Goal: Task Accomplishment & Management: Manage account settings

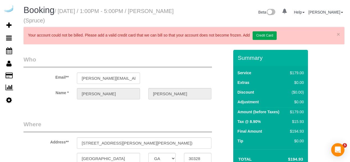
select select "GA"
select select "282"
select select "number:9"
select select "GA"
select select "282"
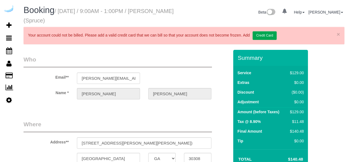
select select "number:9"
select select "object:785"
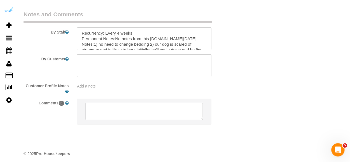
scroll to position [930, 0]
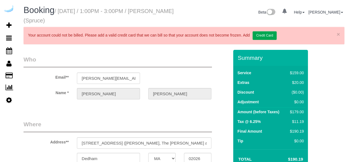
select select "MA"
select select "282"
select select "number:9"
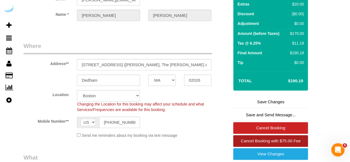
scroll to position [111, 0]
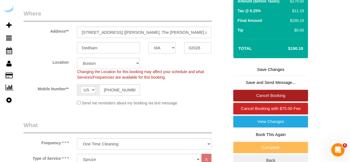
click at [270, 93] on link "Cancel Booking" at bounding box center [270, 96] width 75 height 12
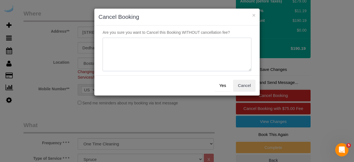
click at [155, 59] on textarea at bounding box center [177, 55] width 149 height 34
type textarea "Not on spruce."
click at [227, 87] on button "Yes" at bounding box center [222, 86] width 16 height 12
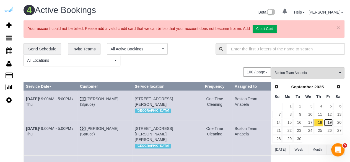
click at [328, 119] on link "19" at bounding box center [327, 122] width 9 height 7
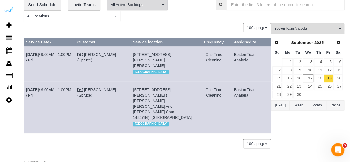
scroll to position [49, 0]
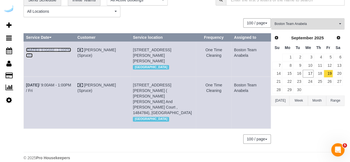
click at [60, 49] on link "Sep 19th / 9:00AM - 1:00PM / Fri" at bounding box center [48, 53] width 45 height 10
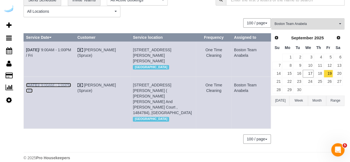
click at [67, 88] on link "Sep 19th / 9:00AM - 1:00PM / Fri" at bounding box center [48, 88] width 45 height 10
drag, startPoint x: 255, startPoint y: 96, endPoint x: 25, endPoint y: 47, distance: 234.9
click at [25, 47] on tbody "Sep 19th / 9:00AM - 1:00PM / Fri Brandie Louck (Spruce) 72 Staniford St, Buildi…" at bounding box center [147, 84] width 247 height 87
copy tbody "Sep 19th / 9:00AM - 1:00PM / Fri Brandie Louck (Spruce) 72 Staniford St, Buildi…"
click at [317, 70] on link "18" at bounding box center [318, 73] width 9 height 7
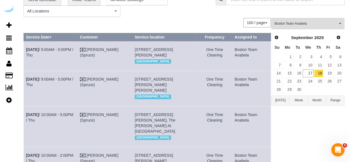
scroll to position [0, 0]
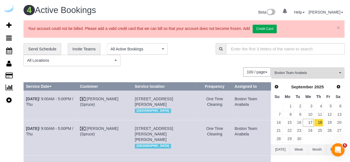
click at [307, 74] on button "Boston Team Anabela All Teams" at bounding box center [307, 72] width 73 height 11
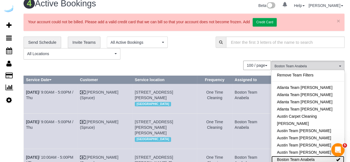
click at [316, 156] on link "Boston Team Anabela" at bounding box center [307, 159] width 73 height 7
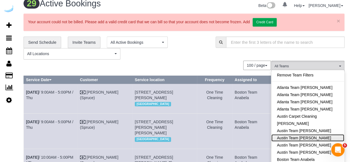
click at [314, 135] on link "Austin Team Isabel" at bounding box center [307, 137] width 73 height 7
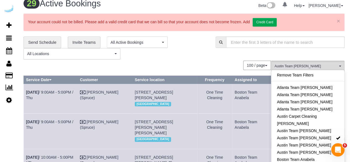
click at [210, 66] on div "100 / page 10 / page 20 / page 30 / page 40 / page 50 / page 100 / page" at bounding box center [146, 65] width 247 height 9
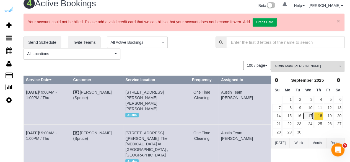
click at [310, 115] on link "17" at bounding box center [307, 115] width 10 height 7
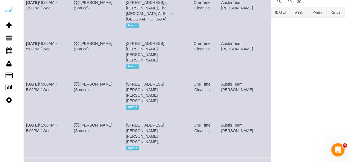
scroll to position [0, 0]
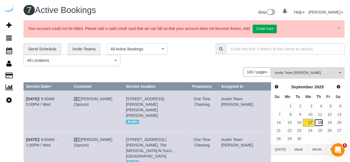
click at [319, 123] on link "18" at bounding box center [318, 122] width 9 height 7
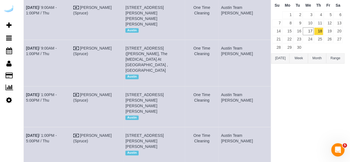
scroll to position [92, 0]
drag, startPoint x: 144, startPoint y: 82, endPoint x: 134, endPoint y: 83, distance: 10.0
click at [134, 85] on td "5313 Vega Ave, Building 3, Unit 3105 (Alejandro Guzman, The Markson , 1431084),…" at bounding box center [154, 105] width 62 height 41
copy span "3105"
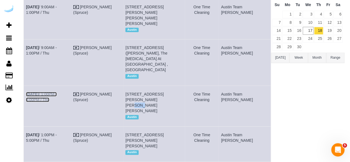
click at [57, 92] on link "Sep 18th / 1:00PM - 5:00PM / Thu" at bounding box center [41, 97] width 31 height 10
drag, startPoint x: 196, startPoint y: 90, endPoint x: 24, endPoint y: 76, distance: 173.0
click at [24, 85] on tr "Sep 18th / 1:00PM - 5:00PM / Thu Brandie Louck (Spruce) 5313 Vega Ave, Building…" at bounding box center [147, 105] width 247 height 41
copy tr "Sep 18th / 1:00PM - 5:00PM / Thu Brandie Louck (Spruce) 5313 Vega Ave, Building…"
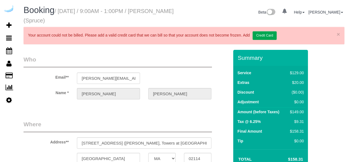
select select "MA"
select select "282"
select select "number:9"
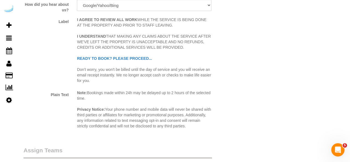
scroll to position [884, 0]
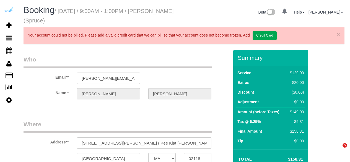
select select "MA"
select select "282"
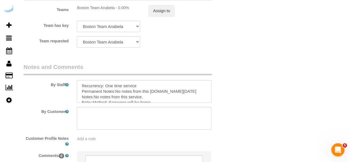
scroll to position [912, 0]
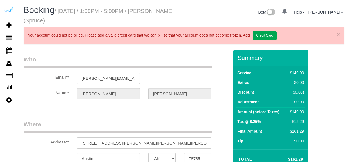
select select "[GEOGRAPHIC_DATA]"
select select "282"
select select "number:9"
select select "object:800"
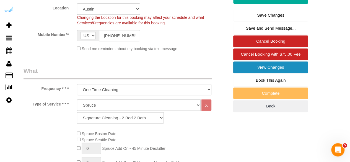
scroll to position [166, 0]
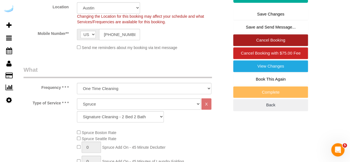
click at [271, 40] on link "Cancel Booking" at bounding box center [270, 40] width 75 height 12
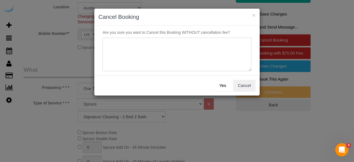
click at [173, 58] on textarea at bounding box center [177, 55] width 149 height 34
type textarea "Not on spruce."
click at [224, 88] on button "Yes" at bounding box center [222, 86] width 16 height 12
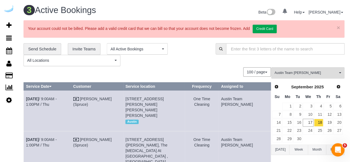
scroll to position [79, 0]
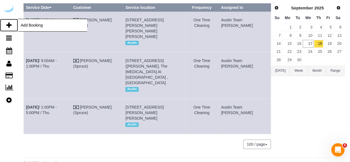
click at [10, 23] on icon at bounding box center [8, 25] width 5 height 7
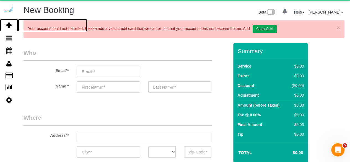
select select "number:9"
select select "object:1439"
select select "4"
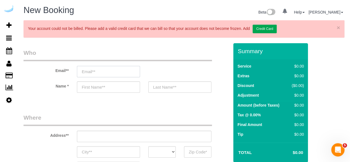
click at [121, 69] on input "email" at bounding box center [108, 71] width 63 height 11
select select "object:2028"
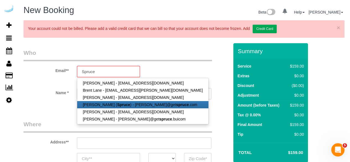
click at [125, 103] on link "Brandie Louck ( Spruce ) - brandie@get spruce .com" at bounding box center [142, 104] width 131 height 7
type input "[PERSON_NAME][EMAIL_ADDRESS][DOMAIN_NAME]"
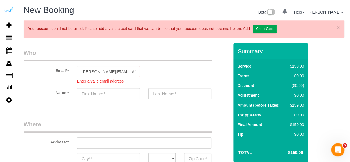
type input "[PERSON_NAME]"
type input "3816 S Lamar Blvd"
type input "Austin"
select select "[GEOGRAPHIC_DATA]"
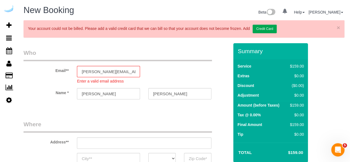
type input "78704"
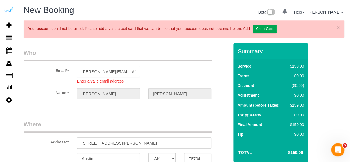
select select "9"
click at [133, 142] on sui-booking-address "Address** 3816 S Lamar Blvd Austin AK AL AR AZ CA CO CT DC DE FL GA HI IA ID IL…" at bounding box center [125, 142] width 205 height 44
select select "object:2069"
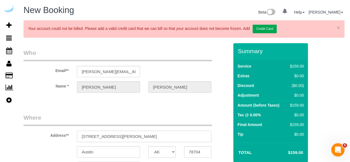
paste input "1007 S Congress Ave, Austin, TX 78704"
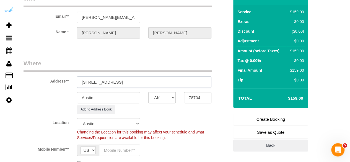
scroll to position [55, 0]
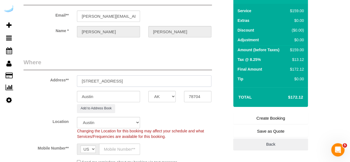
type input "1007 S Congress Ave, Austin, TX 78704"
click at [124, 147] on input "text" at bounding box center [119, 148] width 41 height 11
paste input "[PHONE_NUMBER]"
type input "[PHONE_NUMBER]"
drag, startPoint x: 125, startPoint y: 79, endPoint x: 186, endPoint y: 75, distance: 61.2
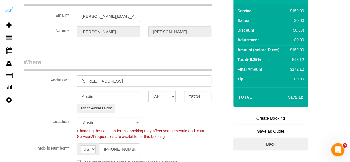
click at [186, 75] on input "1007 S Congress Ave, Austin, TX 78704" at bounding box center [144, 80] width 134 height 11
paste input "Thomas Clark"
paste input "The Muse at SoCo"
paste input "1485256"
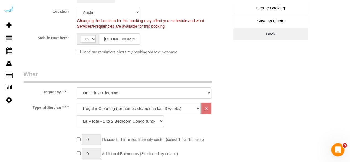
scroll to position [166, 0]
type input "1007 S Congress Ave, Unit 824 (Thomas Clark, The Muse at SoCo , 1485256)"
click at [129, 105] on select "Deep Cleaning (for homes that have not been cleaned in 3+ weeks) Spruce Regular…" at bounding box center [139, 107] width 124 height 11
select select "282"
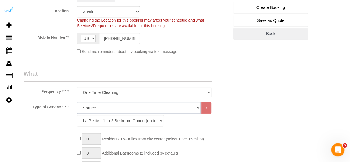
click at [77, 102] on select "Deep Cleaning (for homes that have not been cleaned in 3+ weeks) Spruce Regular…" at bounding box center [139, 107] width 124 height 11
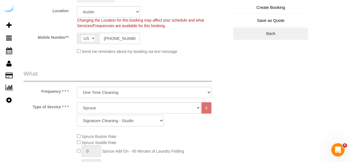
click at [127, 122] on select "Signature Cleaning - Studio Signature Cleaning - 1 Bed 1 Bath Signature Cleanin…" at bounding box center [120, 120] width 87 height 11
select select "309"
click at [77, 115] on select "Signature Cleaning - Studio Signature Cleaning - 1 Bed 1 Bath Signature Cleanin…" at bounding box center [120, 120] width 87 height 11
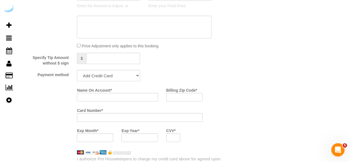
scroll to position [525, 0]
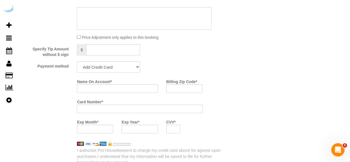
click at [124, 70] on select "Add Credit Card Cash Check Paypal" at bounding box center [108, 66] width 63 height 11
select select "string:check"
click at [77, 61] on select "Add Credit Card Cash Check Paypal" at bounding box center [108, 66] width 63 height 11
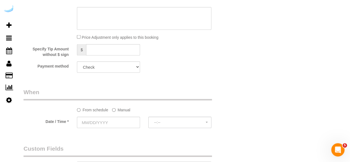
click at [121, 108] on label "Manual" at bounding box center [121, 108] width 18 height 7
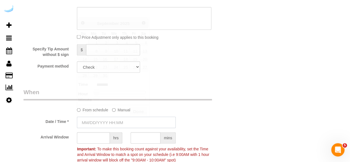
click at [114, 122] on input "text" at bounding box center [126, 122] width 99 height 11
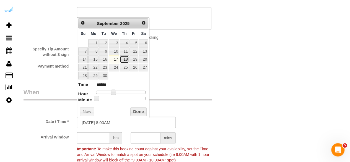
click at [122, 58] on link "18" at bounding box center [124, 59] width 9 height 7
click at [127, 57] on link "18" at bounding box center [124, 59] width 9 height 7
type input "09/18/2025 9:00AM"
type input "******"
type input "09/18/2025 10:00AM"
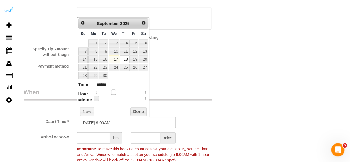
type input "*******"
type input "09/18/2025 9:00AM"
type input "******"
click at [115, 91] on span at bounding box center [115, 92] width 5 height 5
click at [100, 134] on input "text" at bounding box center [93, 137] width 33 height 11
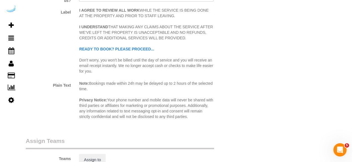
scroll to position [774, 0]
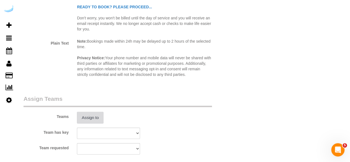
type input "4"
click at [91, 115] on button "Assign to" at bounding box center [90, 118] width 27 height 12
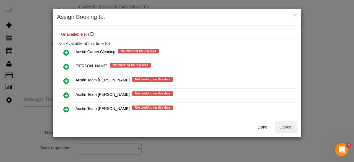
scroll to position [55, 0]
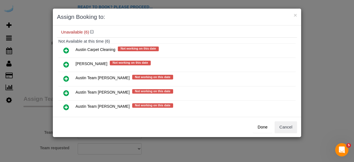
drag, startPoint x: 67, startPoint y: 91, endPoint x: 98, endPoint y: 86, distance: 31.6
click at [67, 91] on icon at bounding box center [66, 93] width 6 height 7
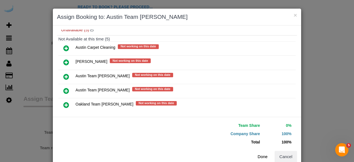
scroll to position [79, 0]
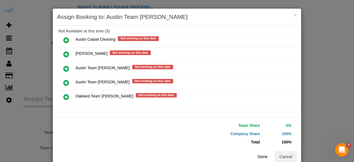
click at [261, 157] on button "Done" at bounding box center [262, 157] width 19 height 12
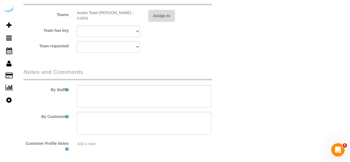
scroll to position [899, 0]
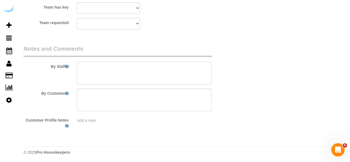
drag, startPoint x: 152, startPoint y: 69, endPoint x: 152, endPoint y: 26, distance: 43.4
click at [152, 69] on textarea at bounding box center [144, 73] width 134 height 23
click at [173, 65] on textarea at bounding box center [144, 73] width 134 height 23
paste textarea "Permanent Notes:No notes from this customer.Today's Notes:Please do not use che…"
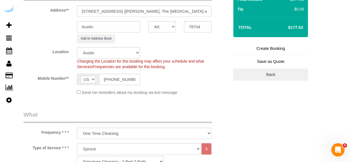
scroll to position [97, 0]
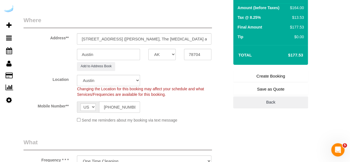
type textarea "Recurrency: One time service Permanent Notes:No notes from this customer.Today'…"
click at [252, 78] on link "Create Booking" at bounding box center [270, 76] width 75 height 12
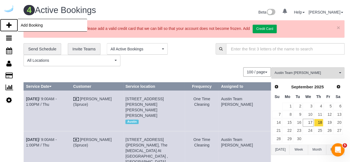
click at [9, 23] on icon at bounding box center [8, 25] width 5 height 7
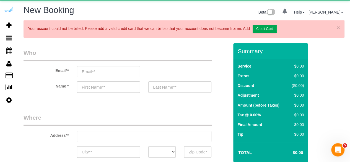
select select "object:3214"
select select "4"
select select "number:9"
select select "object:3803"
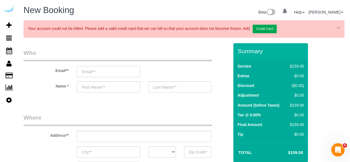
click at [103, 72] on input "email" at bounding box center [108, 71] width 63 height 11
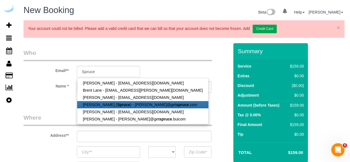
click at [117, 105] on strong "Spruce" at bounding box center [123, 104] width 13 height 4
type input "[PERSON_NAME][EMAIL_ADDRESS][DOMAIN_NAME]"
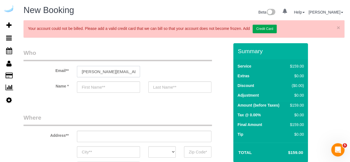
type input "[PERSON_NAME]"
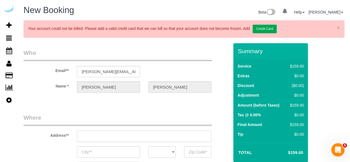
click at [148, 137] on input "text" at bounding box center [144, 135] width 134 height 11
paste input "5321 Barton Creek Blvd, Austin, TX 78735"
type input "3816 S Lamar Blvd"
type input "Austin"
select select "[GEOGRAPHIC_DATA]"
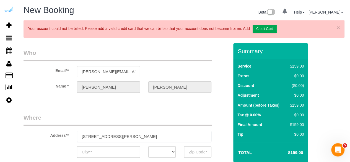
type input "78704"
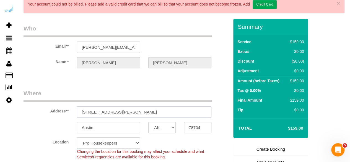
scroll to position [55, 0]
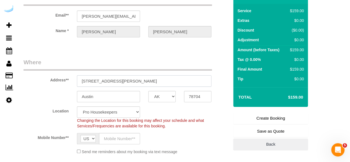
paste input "5321 Barton Creek Blvd, Austin, TX 78735"
type input "5321 Barton Creek Blvd, Austin, TX 78735"
select select "9"
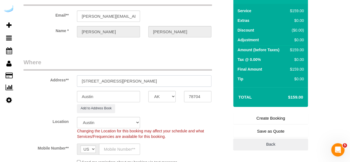
drag, startPoint x: 146, startPoint y: 80, endPoint x: 177, endPoint y: 85, distance: 31.1
click at [173, 82] on input "5321 Barton Creek Blvd, Austin, TX 78735" at bounding box center [144, 80] width 134 height 11
select select "object:3847"
type input "5321 Barton Creek Blvd, Austin, TX 78735"
click at [194, 91] on input "78704" at bounding box center [197, 96] width 27 height 11
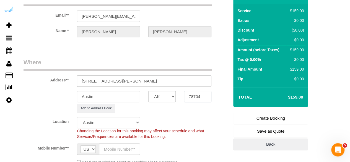
paste input "78735"
type input "78735"
drag, startPoint x: 129, startPoint y: 80, endPoint x: 179, endPoint y: 79, distance: 50.0
click at [179, 80] on input "5321 Barton Creek Blvd, Austin, TX 78735" at bounding box center [144, 80] width 134 height 11
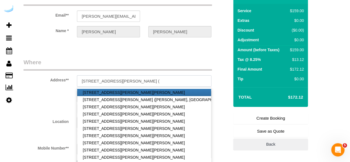
paste input "Wyatt Bourdeau"
paste input "SchedulerView Checklists The Saint June"
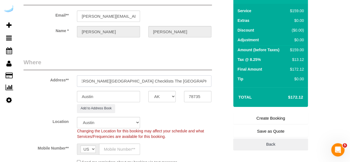
drag, startPoint x: 174, startPoint y: 80, endPoint x: 125, endPoint y: 82, distance: 48.7
click at [127, 82] on input "5321 Barton Creek Blvd, Building 9105, Unit 9105 ( Wyatt Bourdeau, SchedulerVie…" at bounding box center [144, 80] width 134 height 11
paste input "1485224"
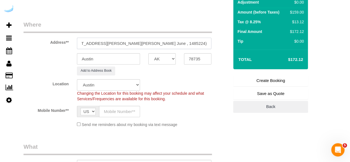
scroll to position [138, 0]
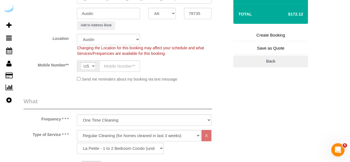
type input "5321 Barton Creek Blvd, Building 9105, Unit 9105 ( Wyatt Bourdeau, The Saint Ju…"
click at [120, 63] on input "text" at bounding box center [119, 65] width 41 height 11
paste input "[PHONE_NUMBER]"
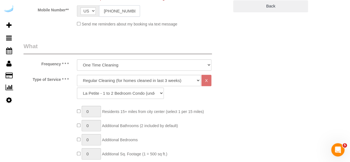
scroll to position [193, 0]
type input "[PHONE_NUMBER]"
click at [129, 80] on select "Deep Cleaning (for homes that have not been cleaned in 3+ weeks) Spruce Regular…" at bounding box center [139, 79] width 124 height 11
click at [128, 77] on select "Deep Cleaning (for homes that have not been cleaned in 3+ weeks) Spruce Regular…" at bounding box center [139, 79] width 124 height 11
select select "282"
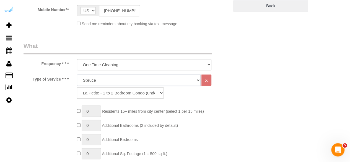
click at [77, 74] on select "Deep Cleaning (for homes that have not been cleaned in 3+ weeks) Spruce Regular…" at bounding box center [139, 79] width 124 height 11
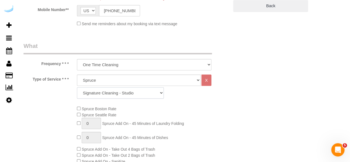
drag, startPoint x: 120, startPoint y: 92, endPoint x: 120, endPoint y: 88, distance: 4.4
click at [120, 91] on select "Signature Cleaning - Studio Signature Cleaning - 1 Bed 1 Bath Signature Cleanin…" at bounding box center [120, 92] width 87 height 11
select select "304"
click at [77, 87] on select "Signature Cleaning - Studio Signature Cleaning - 1 Bed 1 Bath Signature Cleanin…" at bounding box center [120, 92] width 87 height 11
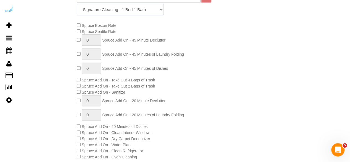
scroll to position [304, 0]
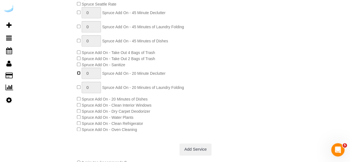
type input "1"
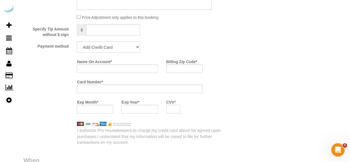
scroll to position [553, 0]
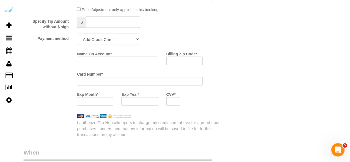
click at [112, 38] on select "Add Credit Card Cash Check Paypal" at bounding box center [108, 39] width 63 height 11
select select "string:check"
click at [77, 34] on select "Add Credit Card Cash Check Paypal" at bounding box center [108, 39] width 63 height 11
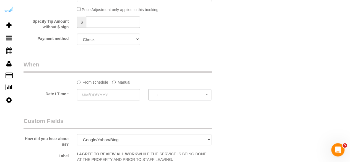
click at [123, 82] on label "Manual" at bounding box center [121, 80] width 18 height 7
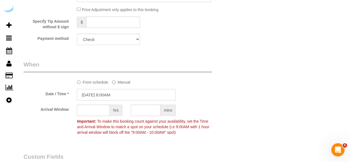
click at [115, 96] on input "09/17/2025 8:00AM" at bounding box center [126, 94] width 99 height 11
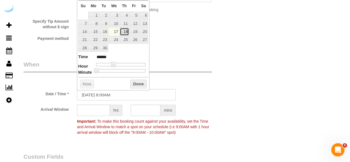
click at [128, 30] on link "18" at bounding box center [124, 31] width 9 height 7
type input "09/18/2025 9:00AM"
type input "******"
type input "09/18/2025 10:00AM"
type input "*******"
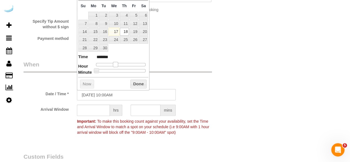
type input "09/18/2025 11:00AM"
type input "*******"
type input "09/18/2025 12:00PM"
type input "*******"
type input "09/18/2025 1:00PM"
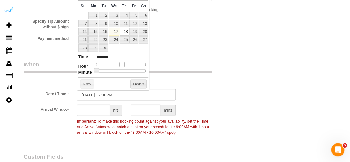
type input "******"
drag, startPoint x: 114, startPoint y: 61, endPoint x: 123, endPoint y: 64, distance: 9.2
click at [123, 64] on span at bounding box center [123, 64] width 5 height 5
click at [101, 110] on input "text" at bounding box center [93, 109] width 33 height 11
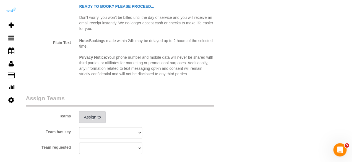
scroll to position [801, 0]
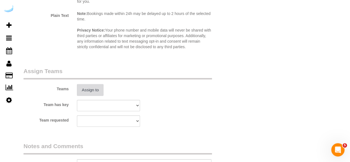
type input "4"
click at [90, 86] on button "Assign to" at bounding box center [90, 90] width 27 height 12
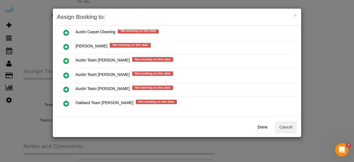
scroll to position [80, 0]
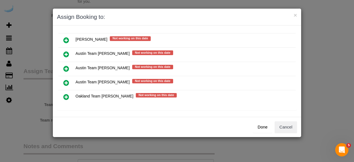
click at [65, 65] on icon at bounding box center [66, 68] width 6 height 7
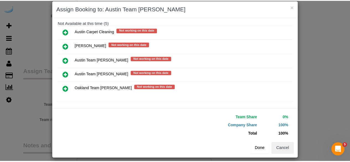
scroll to position [12, 0]
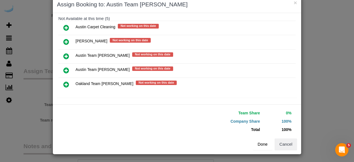
click at [263, 143] on button "Done" at bounding box center [262, 144] width 19 height 12
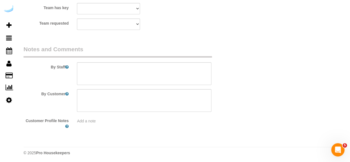
scroll to position [899, 0]
click at [131, 78] on textarea at bounding box center [144, 73] width 134 height 23
click at [160, 74] on textarea at bounding box center [144, 73] width 134 height 23
paste textarea "Permanent Notes:No notes from this customer.Today's Notes:20 Minute Declutter: …"
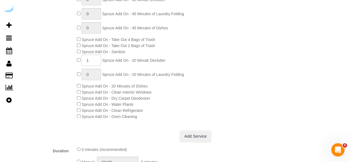
scroll to position [125, 0]
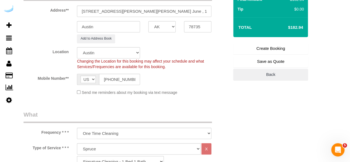
type textarea "Recurrency: One time service Permanent Notes:No notes from this customer.Today'…"
click at [287, 50] on link "Create Booking" at bounding box center [270, 49] width 75 height 12
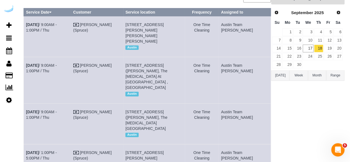
scroll to position [83, 0]
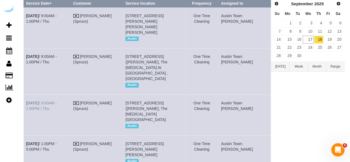
drag, startPoint x: 253, startPoint y: 94, endPoint x: 27, endPoint y: 84, distance: 226.8
click at [27, 94] on tr "Sep 18th / 9:00AM - 1:00PM / Thu Brandie Louck (Spruce) 1007 S Congress Ave, Un…" at bounding box center [147, 114] width 247 height 41
copy tr "Sep 18th / 9:00AM - 1:00PM / Thu Brandie Louck (Spruce) 1007 S Congress Ave, Un…"
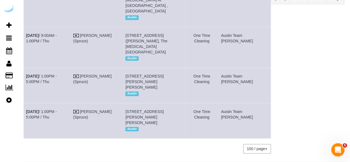
scroll to position [155, 0]
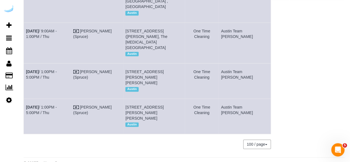
drag, startPoint x: 256, startPoint y: 98, endPoint x: 25, endPoint y: 90, distance: 231.7
click at [25, 98] on tr "Sep 18th / 1:00PM - 5:00PM / Thu Brandie Louck (Spruce) 5321 Barton Creek Blvd,…" at bounding box center [147, 115] width 247 height 35
copy tr "Sep 18th / 1:00PM - 5:00PM / Thu Brandie Louck (Spruce) 5321 Barton Creek Blvd,…"
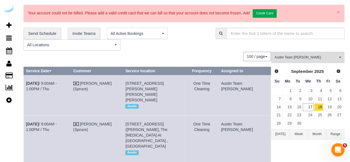
scroll to position [0, 0]
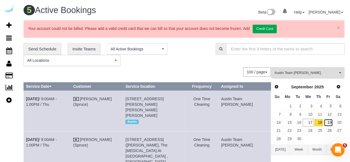
click at [329, 122] on link "19" at bounding box center [327, 122] width 9 height 7
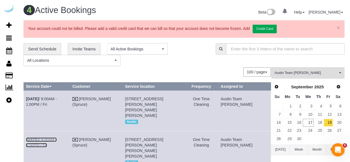
click at [57, 137] on link "Sep 19th / 9:00AM - 1:00PM / Fri" at bounding box center [41, 142] width 31 height 10
click at [57, 97] on link "Sep 19th / 9:00AM - 1:00PM / Fri" at bounding box center [41, 101] width 31 height 10
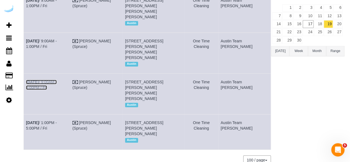
click at [57, 80] on link "Sep 19th / 9:00AM - 5:00PM / Fri" at bounding box center [41, 85] width 31 height 10
click at [57, 120] on link "Sep 19th / 1:00PM - 5:00PM / Fri" at bounding box center [41, 125] width 31 height 10
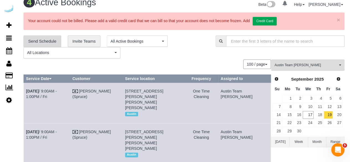
scroll to position [6, 0]
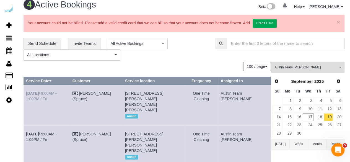
drag, startPoint x: 258, startPoint y: 104, endPoint x: 27, endPoint y: 90, distance: 231.7
click at [27, 90] on tbody "Sep 19th / 9:00AM - 1:00PM / Fri Brandie Louck (Spruce) 1100 S Lamar Blvd, Unit…" at bounding box center [147, 163] width 247 height 157
copy tbody "ep 19th / 9:00AM - 1:00PM / Fri Brandie Louck (Spruce) 1100 S Lamar Blvd, Unit …"
click at [54, 62] on div "100 / page 10 / page 20 / page 30 / page 40 / page 50 / page 100 / page" at bounding box center [146, 66] width 247 height 9
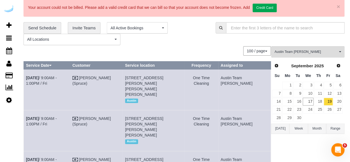
scroll to position [3, 0]
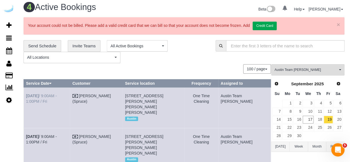
drag, startPoint x: 251, startPoint y: 99, endPoint x: 27, endPoint y: 95, distance: 224.1
copy tbody "Sep 19th / 9:00AM - 1:00PM / Fri Brandie Louck (Spruce) 1100 S Lamar Blvd, Unit…"
click at [196, 59] on div "**********" at bounding box center [114, 51] width 183 height 23
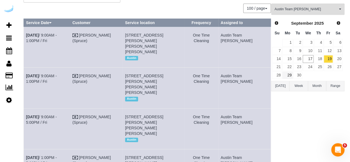
scroll to position [3, 0]
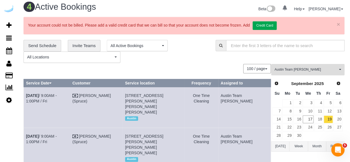
click at [302, 69] on span "Austin Team Isabel" at bounding box center [305, 69] width 63 height 5
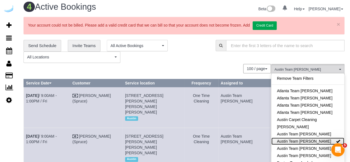
click at [309, 140] on link "Austin Team Isabel" at bounding box center [307, 140] width 73 height 7
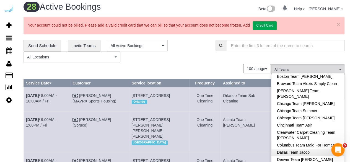
scroll to position [138, 0]
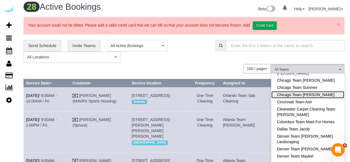
click at [322, 93] on link "Chicago Team Wesley" at bounding box center [307, 94] width 73 height 7
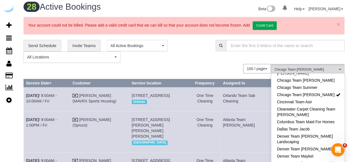
click at [199, 58] on div "**********" at bounding box center [114, 51] width 183 height 23
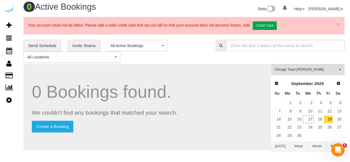
click at [193, 51] on div "**********" at bounding box center [114, 51] width 183 height 23
click at [309, 120] on link "17" at bounding box center [307, 118] width 10 height 7
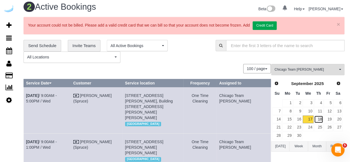
click at [317, 117] on link "18" at bounding box center [318, 118] width 9 height 7
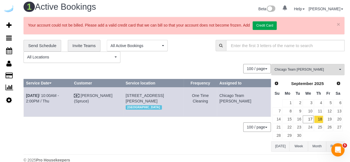
scroll to position [10, 0]
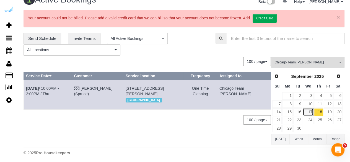
click at [308, 111] on link "17" at bounding box center [307, 111] width 10 height 7
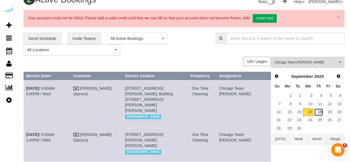
click at [319, 111] on link "18" at bounding box center [318, 111] width 9 height 7
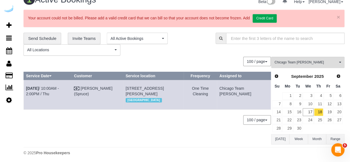
drag, startPoint x: 249, startPoint y: 103, endPoint x: 25, endPoint y: 87, distance: 224.9
click at [25, 87] on tr "Sep 18th / 10:00AM - 2:00PM / Thu Brandie Louck (Spruce) 4500 W Touhy Ave, Unit…" at bounding box center [147, 95] width 247 height 30
copy tr "Sep 18th / 10:00AM - 2:00PM / Thu Brandie Louck (Spruce) 4500 W Touhy Ave, Unit…"
click at [326, 110] on link "19" at bounding box center [327, 111] width 9 height 7
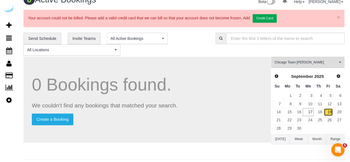
click at [330, 110] on link "19" at bounding box center [327, 111] width 9 height 7
click at [310, 111] on link "17" at bounding box center [307, 111] width 10 height 7
click at [308, 61] on span "Chicago Team Wesley" at bounding box center [305, 62] width 63 height 5
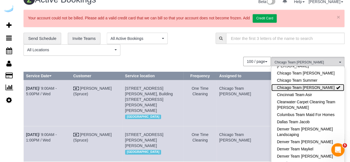
click at [325, 87] on link "Chicago Team Wesley" at bounding box center [307, 87] width 73 height 7
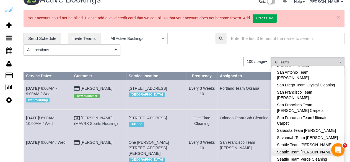
scroll to position [553, 0]
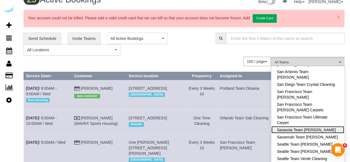
click at [323, 126] on link "Sarasota Team Juan" at bounding box center [307, 129] width 73 height 7
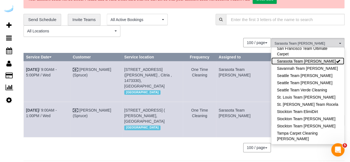
scroll to position [38, 0]
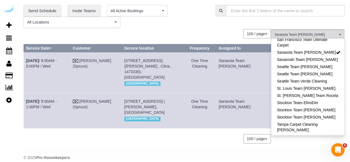
click at [321, 160] on link "Tampa Team Leidiana" at bounding box center [307, 163] width 73 height 7
drag, startPoint x: 303, startPoint y: 147, endPoint x: 302, endPoint y: 139, distance: 7.8
click at [303, 147] on div "Sarasota Team Juan , Tampa Team Leidiana All Teams Remove Team Filters Atlanta …" at bounding box center [307, 89] width 73 height 120
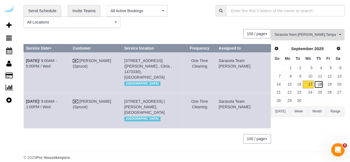
click at [317, 82] on link "18" at bounding box center [318, 83] width 9 height 7
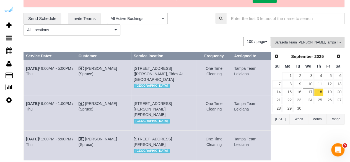
scroll to position [7, 0]
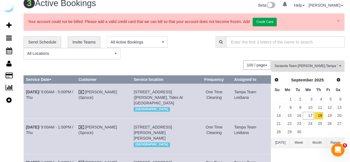
click at [323, 64] on span "Sarasota Team Juan , Tampa Team Leidiana" at bounding box center [305, 66] width 63 height 5
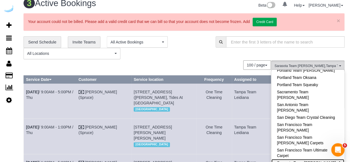
click at [323, 159] on link "Sarasota Team Juan" at bounding box center [307, 162] width 73 height 7
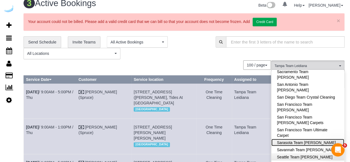
scroll to position [602, 0]
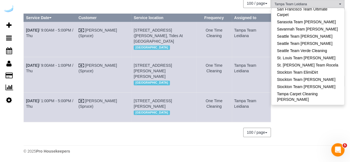
click at [324, 138] on div "Tampa Team Leidiana All Teams Remove Team Filters Atlanta Team Andrea Atlanta T…" at bounding box center [307, 71] width 73 height 144
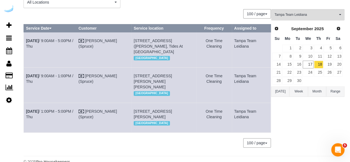
scroll to position [35, 0]
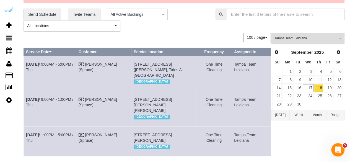
click at [314, 40] on button "Tampa Team Leidiana All Teams" at bounding box center [307, 38] width 73 height 11
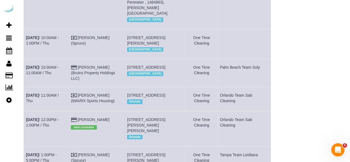
scroll to position [781, 0]
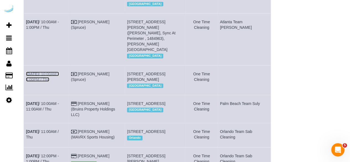
click at [35, 76] on b "Sep 18th" at bounding box center [32, 74] width 13 height 4
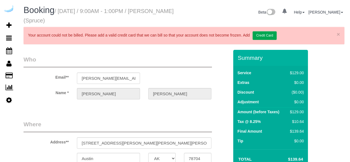
select select "[GEOGRAPHIC_DATA]"
select select "282"
select select "number:9"
select select "object:759"
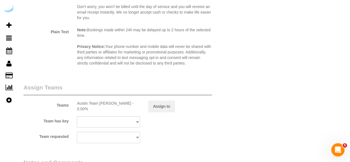
scroll to position [857, 0]
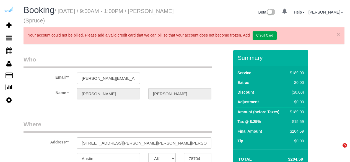
select select "[GEOGRAPHIC_DATA]"
select select "string:[GEOGRAPHIC_DATA]"
select select "object:366"
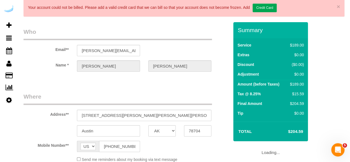
select select "282"
select select "number:9"
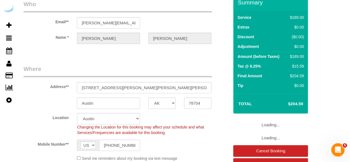
select select "object:800"
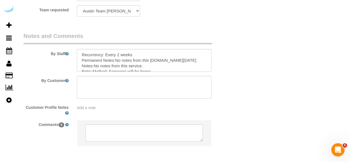
scroll to position [912, 0]
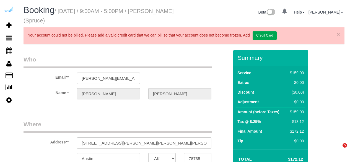
select select "[GEOGRAPHIC_DATA]"
select select "string:[GEOGRAPHIC_DATA]"
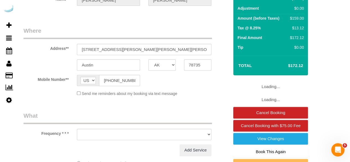
select select "object:613"
select select "number:9"
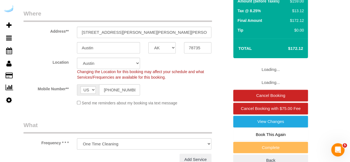
select select "282"
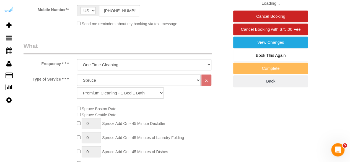
select select "object:800"
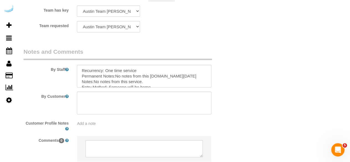
scroll to position [912, 0]
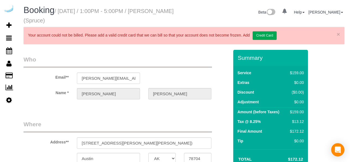
select select "[GEOGRAPHIC_DATA]"
select select "object:414"
select select "number:9"
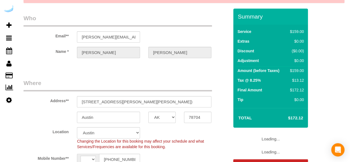
select select "string:[GEOGRAPHIC_DATA]"
select select "282"
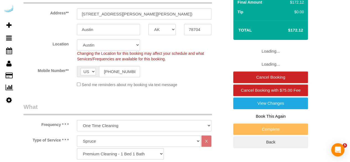
select select "object:800"
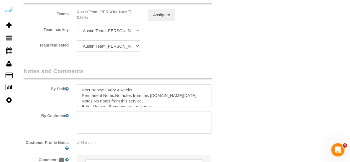
scroll to position [884, 0]
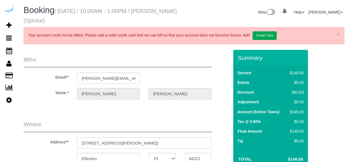
select select "FL"
select select "string:[GEOGRAPHIC_DATA]"
select select "number:9"
select select "object:690"
select select "282"
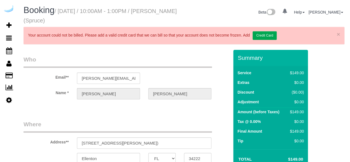
select select "object:774"
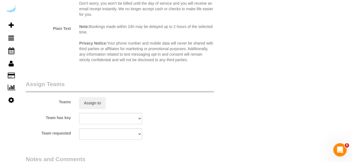
scroll to position [801, 0]
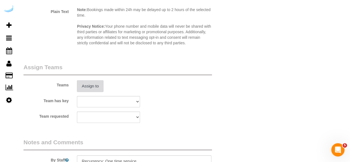
click at [96, 87] on button "Assign to" at bounding box center [90, 86] width 27 height 12
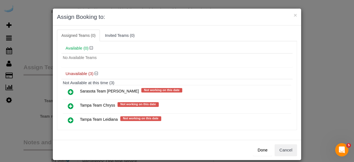
scroll to position [30, 0]
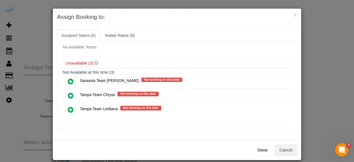
click at [69, 80] on icon at bounding box center [71, 81] width 6 height 7
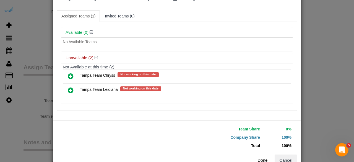
scroll to position [35, 0]
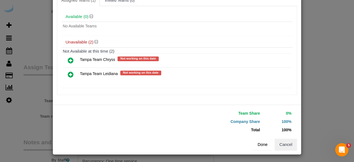
click at [262, 146] on button "Done" at bounding box center [262, 144] width 19 height 12
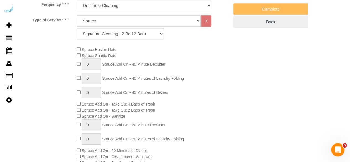
scroll to position [83, 0]
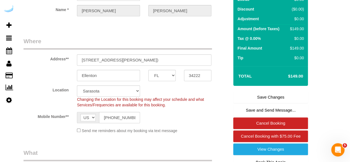
click at [280, 96] on link "Save Changes" at bounding box center [270, 97] width 75 height 12
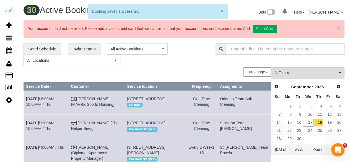
click at [222, 11] on button "×" at bounding box center [221, 11] width 3 height 6
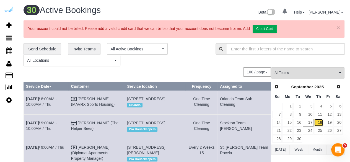
click at [318, 121] on link "18" at bounding box center [318, 122] width 9 height 7
click at [292, 72] on span "All Teams" at bounding box center [305, 72] width 63 height 5
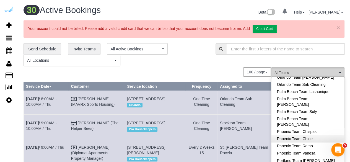
scroll to position [497, 0]
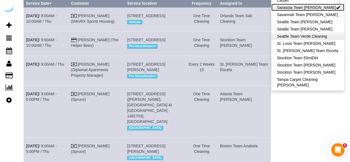
scroll to position [11, 0]
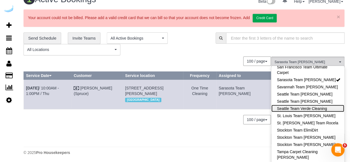
click at [316, 105] on link "Seattle Team Verde Cleaning" at bounding box center [307, 108] width 73 height 7
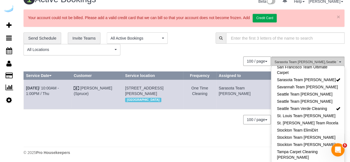
click at [318, 64] on button "Sarasota Team [PERSON_NAME] , [GEOGRAPHIC_DATA] Team Verde Cleaning All Teams" at bounding box center [307, 61] width 73 height 11
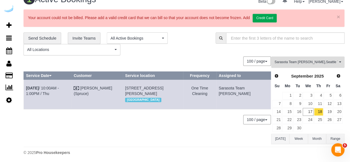
scroll to position [10, 0]
click at [324, 59] on button "Sarasota Team [PERSON_NAME] , [GEOGRAPHIC_DATA] Team Verde Cleaning All Teams" at bounding box center [307, 62] width 73 height 11
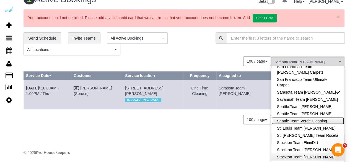
scroll to position [602, 0]
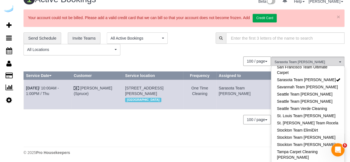
click at [225, 124] on div "100 / page 10 / page 20 / page 30 / page 40 / page 50 / page 100 / page" at bounding box center [146, 119] width 247 height 9
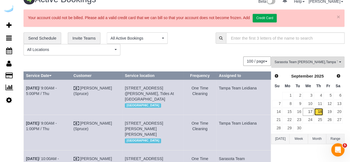
click at [319, 110] on link "18" at bounding box center [318, 111] width 9 height 7
click at [319, 109] on link "18" at bounding box center [318, 111] width 9 height 7
click at [302, 148] on div "Sarasota Team Juan , Tampa Team Leidiana All Teams Remove Team Filters Atlanta …" at bounding box center [307, 143] width 73 height 174
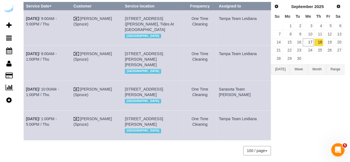
scroll to position [20, 0]
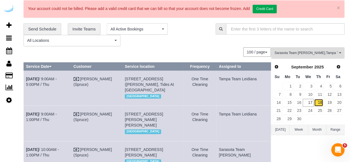
click at [320, 102] on link "18" at bounding box center [318, 102] width 9 height 7
click at [329, 99] on link "19" at bounding box center [327, 102] width 9 height 7
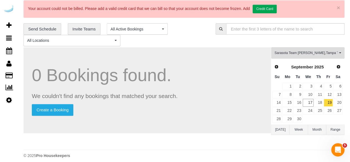
scroll to position [23, 0]
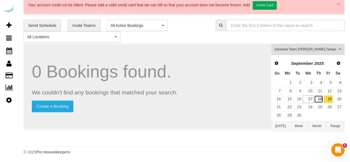
click at [316, 97] on link "18" at bounding box center [318, 98] width 9 height 7
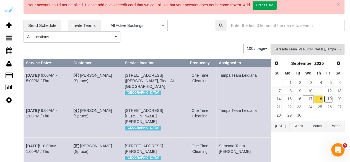
click at [325, 98] on link "19" at bounding box center [327, 98] width 9 height 7
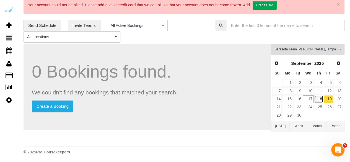
click at [319, 99] on link "18" at bounding box center [318, 98] width 9 height 7
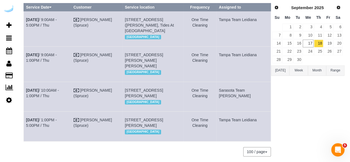
scroll to position [0, 0]
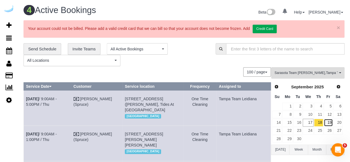
click at [329, 122] on link "19" at bounding box center [327, 122] width 9 height 7
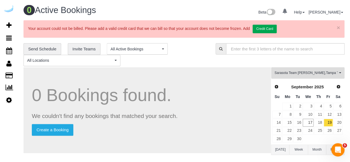
click at [324, 69] on button "Sarasota Team Juan , Tampa Team Leidiana All Teams" at bounding box center [307, 72] width 73 height 11
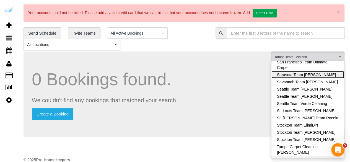
scroll to position [23, 0]
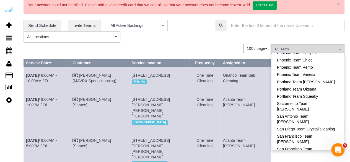
scroll to position [547, 0]
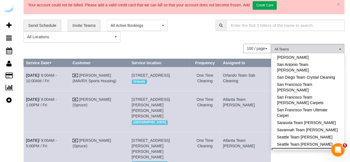
click at [326, 147] on link "Seattle Team Verde Cleaning" at bounding box center [307, 150] width 73 height 7
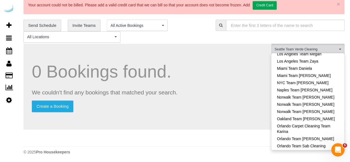
scroll to position [353, 0]
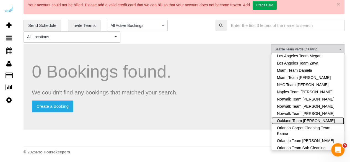
click at [319, 117] on link "Oakland Team [PERSON_NAME]" at bounding box center [307, 120] width 73 height 7
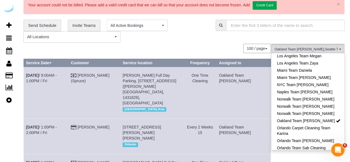
drag, startPoint x: 241, startPoint y: 71, endPoint x: 243, endPoint y: 62, distance: 9.4
click at [241, 75] on div "0 Bookings found. We couldn't find any bookings that matched your search. Creat…" at bounding box center [146, 142] width 247 height 196
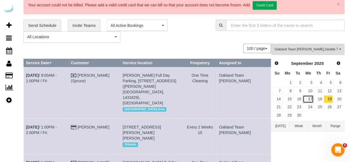
click at [310, 96] on link "17" at bounding box center [307, 98] width 10 height 7
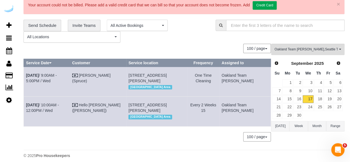
click at [302, 142] on div "Oakland Team Cristina , Seattle Team Verde Cleaning All Teams Remove Team Filte…" at bounding box center [307, 95] width 73 height 103
click at [318, 97] on link "18" at bounding box center [318, 98] width 9 height 7
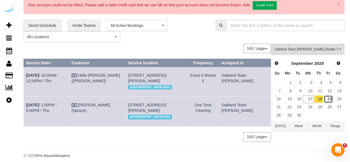
click at [326, 95] on link "19" at bounding box center [327, 98] width 9 height 7
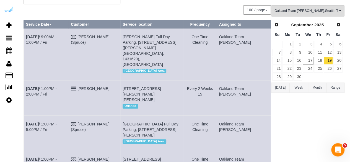
scroll to position [0, 0]
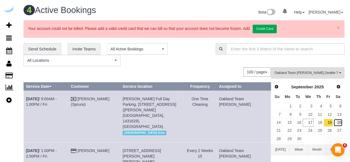
click at [337, 120] on link "20" at bounding box center [337, 122] width 9 height 7
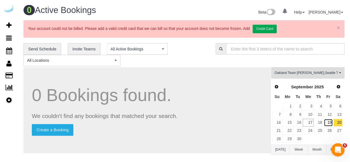
click at [329, 120] on link "19" at bounding box center [327, 122] width 9 height 7
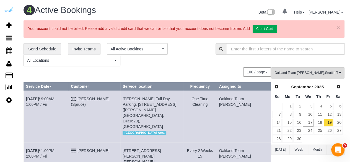
scroll to position [28, 0]
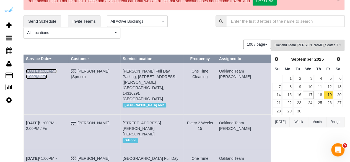
click at [57, 69] on link "Sep 19th / 9:00AM - 1:00PM / Fri" at bounding box center [41, 74] width 31 height 10
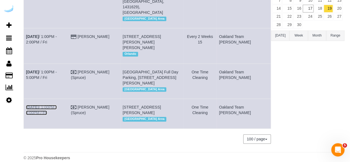
click at [54, 105] on link "Sep 19th / 1:00PM - 5:00PM / Fri" at bounding box center [41, 110] width 31 height 10
click at [63, 63] on td "Sep 19th / 1:00PM - 5:00PM / Fri" at bounding box center [46, 80] width 45 height 35
click at [57, 70] on link "Sep 19th / 1:00PM - 5:00PM / Fri" at bounding box center [41, 75] width 31 height 10
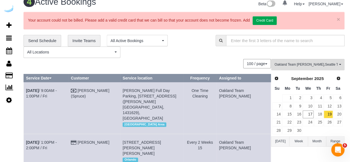
scroll to position [0, 0]
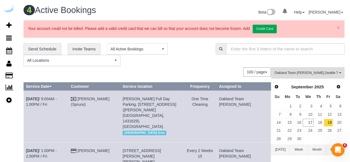
click at [211, 74] on div "100 / page 10 / page 20 / page 30 / page 40 / page 50 / page 100 / page" at bounding box center [146, 71] width 247 height 9
click at [309, 71] on span "Oakland Team Cristina , Seattle Team Verde Cleaning" at bounding box center [305, 72] width 63 height 5
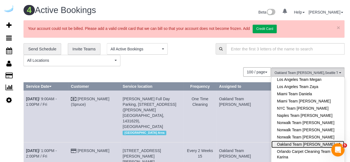
click at [324, 140] on link "Oakland Team Cristina" at bounding box center [307, 143] width 73 height 7
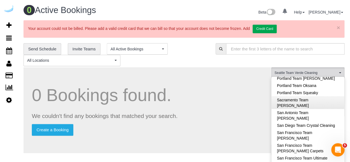
scroll to position [547, 0]
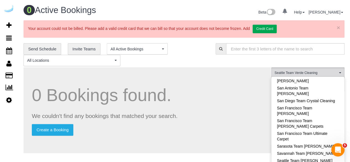
click at [214, 65] on div "**********" at bounding box center [183, 54] width 329 height 23
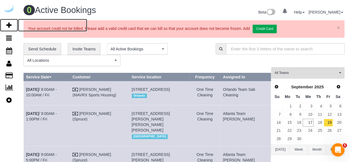
drag, startPoint x: 7, startPoint y: 25, endPoint x: 23, endPoint y: 1, distance: 28.7
click at [7, 25] on icon at bounding box center [8, 25] width 5 height 7
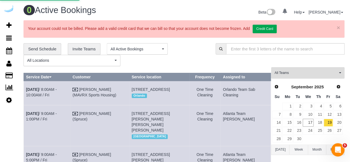
select select "number:9"
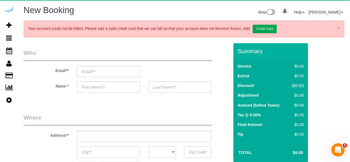
select select "object:4183"
select select "4"
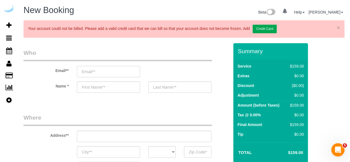
click at [125, 73] on input "email" at bounding box center [108, 71] width 63 height 11
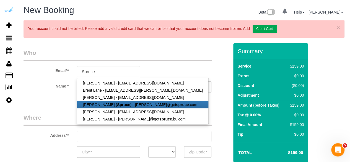
click at [117, 103] on strong "Spruce" at bounding box center [123, 104] width 13 height 4
type input "[PERSON_NAME][EMAIL_ADDRESS][DOMAIN_NAME]"
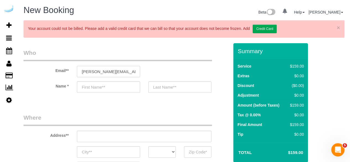
type input "[PERSON_NAME]"
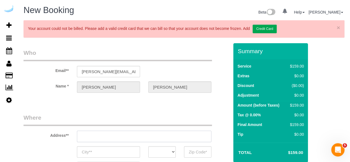
click at [144, 132] on input "text" at bounding box center [144, 135] width 134 height 11
type input "3816 S Lamar Blvd"
type input "Austin"
select select "[GEOGRAPHIC_DATA]"
type input "78704"
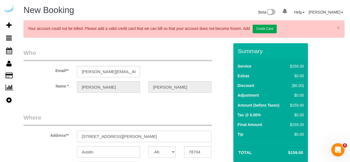
paste input "1375 121st Ave NE, Bellevue, WA 98005"
type input "1375 121st Ave NE, Bellevue, WA 98005"
select select "9"
drag, startPoint x: 144, startPoint y: 134, endPoint x: 180, endPoint y: 135, distance: 36.2
click at [177, 135] on input "1375 121st Ave NE, Bellevue, WA 98005" at bounding box center [144, 135] width 134 height 11
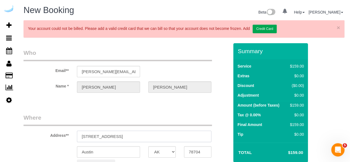
select select "object:4227"
type input "1375 121st Ave NE, Bellevue, WA 98005"
click at [195, 149] on input "78704" at bounding box center [197, 151] width 27 height 11
paste input "98005"
type input "98005"
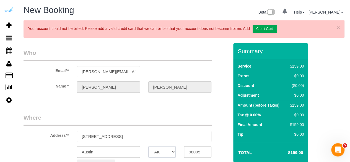
click at [169, 152] on select "AK AL AR AZ CA CO CT DC DE FL GA HI IA ID IL IN KS KY LA MA MD ME MI MN MO MS M…" at bounding box center [161, 151] width 27 height 11
select select "WA"
click at [124, 149] on input "Austin" at bounding box center [108, 151] width 63 height 11
select select "4"
select select "object:4269"
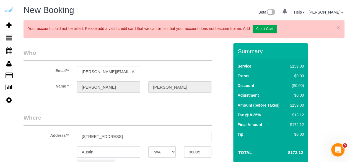
type input "B"
select select "228"
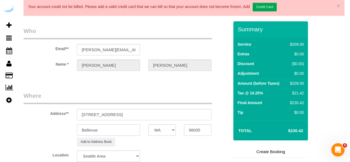
scroll to position [55, 0]
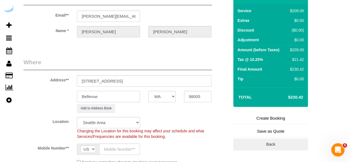
type input "Bellevue"
drag, startPoint x: 120, startPoint y: 80, endPoint x: 156, endPoint y: 80, distance: 35.6
click at [155, 80] on input "1375 121st Ave NE, Bellevue, WA 98005" at bounding box center [144, 80] width 134 height 11
paste input "Yuhsin Cheng"
paste input "AMLI Spring District"
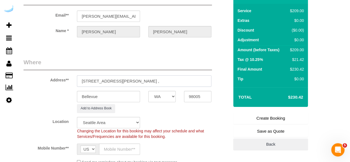
scroll to position [0, 0]
paste input "1481871"
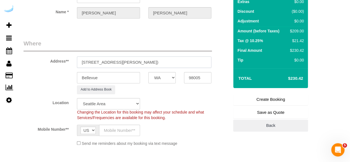
scroll to position [83, 0]
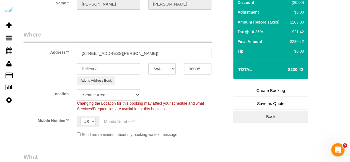
type input "1375 121st Ave NE, Building 236, Unit 236 (Yuhsin Cheng, AMLI Spring District ,…"
click at [115, 123] on input "text" at bounding box center [119, 120] width 41 height 11
type input "[PHONE_NUMBER]"
type input "Brandie Louck"
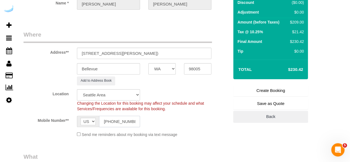
type input "[PHONE_NUMBER]"
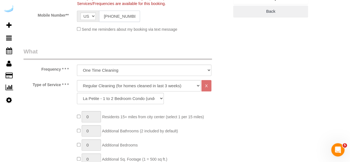
scroll to position [193, 0]
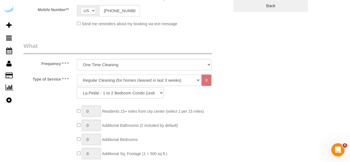
click at [140, 81] on select "Deep Cleaning (for homes that have not been cleaned in 3+ weeks) Spruce Regular…" at bounding box center [139, 79] width 124 height 11
select select "282"
click at [77, 74] on select "Deep Cleaning (for homes that have not been cleaned in 3+ weeks) Spruce Regular…" at bounding box center [139, 79] width 124 height 11
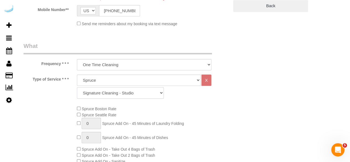
click at [130, 92] on select "Signature Cleaning - Studio Signature Cleaning - 1 Bed 1 Bath Signature Cleanin…" at bounding box center [120, 92] width 87 height 11
select select "308"
click at [77, 87] on select "Signature Cleaning - Studio Signature Cleaning - 1 Bed 1 Bath Signature Cleanin…" at bounding box center [120, 92] width 87 height 11
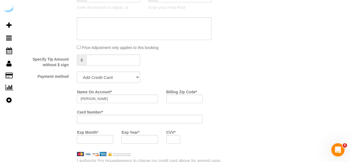
scroll to position [553, 0]
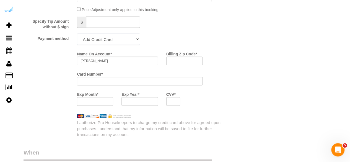
drag, startPoint x: 112, startPoint y: 35, endPoint x: 111, endPoint y: 44, distance: 9.5
click at [112, 35] on select "Add Credit Card Cash Check Paypal" at bounding box center [108, 39] width 63 height 11
select select "string:check"
click at [77, 34] on select "Add Credit Card Cash Check Paypal" at bounding box center [108, 39] width 63 height 11
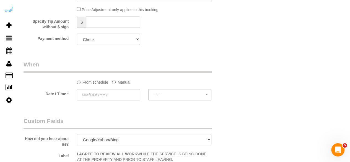
click at [118, 81] on label "Manual" at bounding box center [121, 80] width 18 height 7
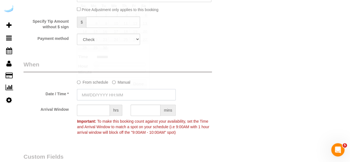
drag, startPoint x: 110, startPoint y: 96, endPoint x: 110, endPoint y: 77, distance: 19.3
click at [110, 96] on input "text" at bounding box center [126, 94] width 99 height 11
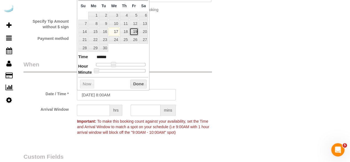
click at [135, 30] on link "19" at bounding box center [133, 31] width 9 height 7
type input "09/19/2025 9:00AM"
type input "******"
type input "09/19/2025 10:00AM"
type input "*******"
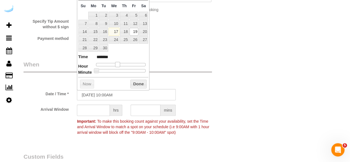
type input "09/19/2025 11:00AM"
type input "*******"
type input "09/19/2025 12:00PM"
type input "*******"
type input "09/19/2025 1:00PM"
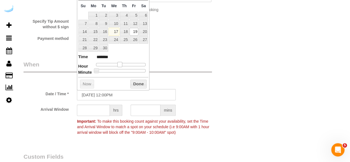
type input "******"
drag, startPoint x: 111, startPoint y: 61, endPoint x: 122, endPoint y: 65, distance: 11.1
click at [122, 65] on span at bounding box center [123, 64] width 5 height 5
click at [97, 109] on input "text" at bounding box center [93, 109] width 33 height 11
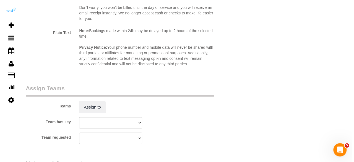
scroll to position [801, 0]
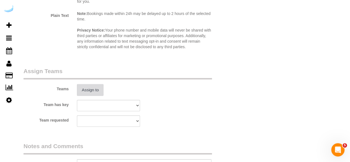
type input "4"
click at [88, 89] on button "Assign to" at bounding box center [90, 90] width 27 height 12
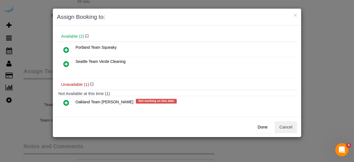
scroll to position [25, 0]
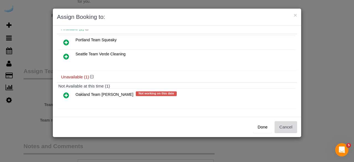
click at [279, 125] on button "Cancel" at bounding box center [285, 127] width 22 height 12
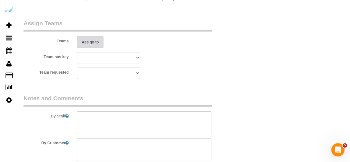
scroll to position [899, 0]
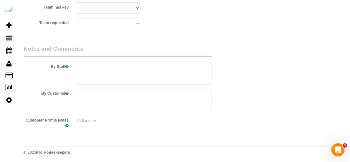
drag, startPoint x: 155, startPoint y: 78, endPoint x: 188, endPoint y: 21, distance: 65.4
click at [157, 74] on textarea at bounding box center [144, 73] width 134 height 23
click at [191, 70] on textarea at bounding box center [144, 73] width 134 height 23
paste textarea "ermanent Notes:No notes from this customer.Today's Notes:Please focus on the ma…"
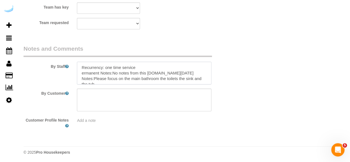
click at [82, 72] on textarea at bounding box center [144, 73] width 134 height 23
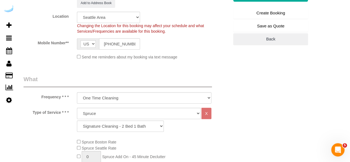
scroll to position [125, 0]
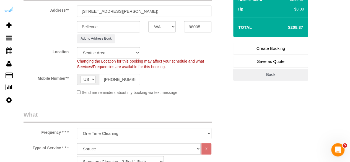
type textarea "Recurrency: one time service Permanent Notes:No notes from this customer.Today'…"
click at [261, 50] on link "Create Booking" at bounding box center [270, 49] width 75 height 12
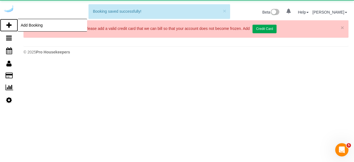
drag, startPoint x: 8, startPoint y: 23, endPoint x: 12, endPoint y: 19, distance: 6.1
click at [8, 23] on icon at bounding box center [8, 25] width 5 height 7
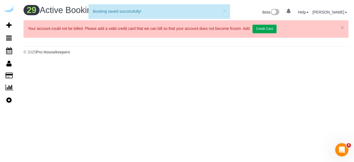
select select "number:9"
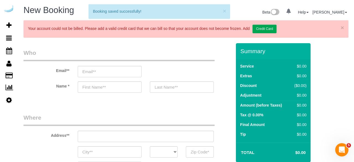
select select "object:6237"
select select "4"
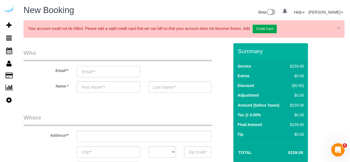
click at [125, 69] on input "email" at bounding box center [108, 71] width 63 height 11
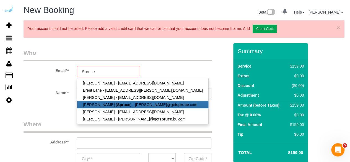
click at [119, 103] on strong "Spruce" at bounding box center [123, 104] width 13 height 4
type input "[PERSON_NAME][EMAIL_ADDRESS][DOMAIN_NAME]"
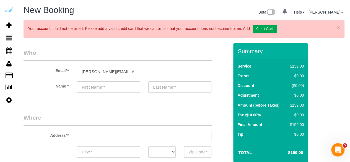
type input "[PERSON_NAME]"
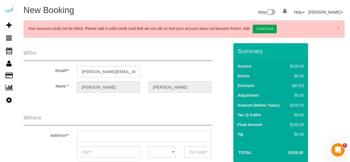
click at [156, 135] on input "text" at bounding box center [144, 135] width 134 height 11
type input "3816 S Lamar Blvd"
type input "Austin"
select select "[GEOGRAPHIC_DATA]"
type input "78704"
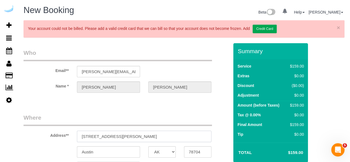
select select "9"
click at [158, 136] on input "3816 S Lamar Blvd" at bounding box center [144, 135] width 134 height 11
select select "object:6276"
paste input "17 112th Ave NE, Bellevue, WA 98004"
drag, startPoint x: 141, startPoint y: 135, endPoint x: 169, endPoint y: 135, distance: 27.6
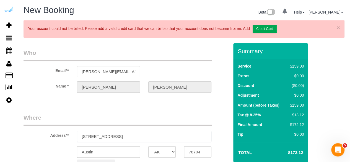
click at [169, 135] on input "317 112th Ave NE, Bellevue, WA 98004" at bounding box center [144, 135] width 134 height 11
type input "317 112th Ave NE, Bellevue, WA 98004"
click at [188, 148] on input "78704" at bounding box center [197, 151] width 27 height 11
paste input "980"
type input "98004"
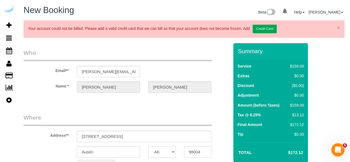
click at [167, 152] on select "AK AL AR AZ CA CO CT DC DE FL GA HI IA ID IL IN KS KY LA MA MD ME MI MN MO MS M…" at bounding box center [161, 151] width 27 height 11
select select "11"
select select "WA"
click at [134, 152] on input "Austin" at bounding box center [108, 151] width 63 height 11
select select "object:6323"
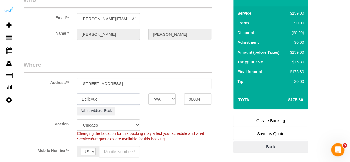
scroll to position [55, 0]
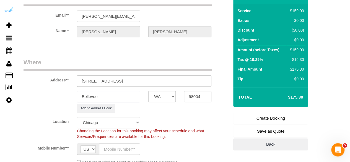
type input "Bellevue"
drag, startPoint x: 117, startPoint y: 79, endPoint x: 176, endPoint y: 79, distance: 59.1
click at [176, 79] on input "317 112th Ave NE, Bellevue, WA 98004" at bounding box center [144, 80] width 134 height 11
paste input "Tavares Garrison"
paste input "Metro 112"
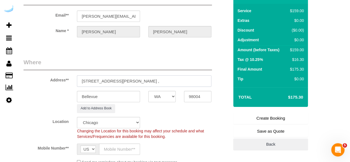
paste input "1483406"
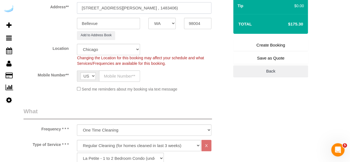
scroll to position [138, 0]
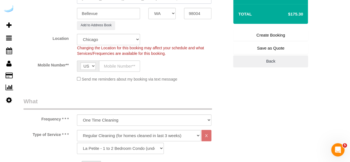
type input "317 112th Ave NE, Unit 551 (Tavares Garrison, Metro 112 , 1483406)"
click at [126, 37] on select "Pro Housekeepers Atlanta Austin Boston Chicago Cincinnati Clearwater Denver Ft …" at bounding box center [108, 39] width 63 height 11
select select "4"
click at [77, 34] on select "Pro Housekeepers Atlanta Austin Boston Chicago Cincinnati Clearwater Denver Ft …" at bounding box center [108, 39] width 63 height 11
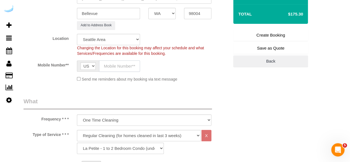
click at [132, 61] on input "text" at bounding box center [119, 65] width 41 height 11
select select "object:6347"
select select "228"
type input "[PHONE_NUMBER]"
type input "Brandie Louck"
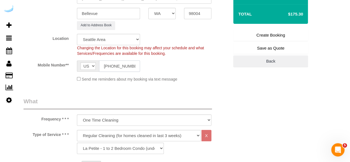
type input "[PHONE_NUMBER]"
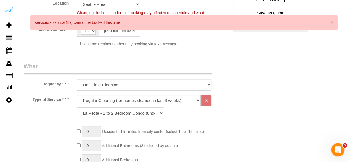
scroll to position [193, 0]
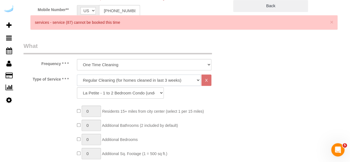
drag, startPoint x: 141, startPoint y: 77, endPoint x: 139, endPoint y: 84, distance: 6.8
click at [141, 77] on select "Deep Cleaning (for homes that have not been cleaned in 3+ weeks) Spruce Regular…" at bounding box center [139, 79] width 124 height 11
select select "282"
click at [77, 74] on select "Deep Cleaning (for homes that have not been cleaned in 3+ weeks) Spruce Regular…" at bounding box center [139, 79] width 124 height 11
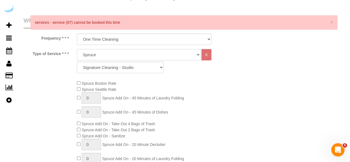
scroll to position [221, 0]
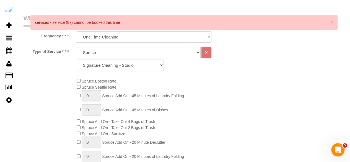
click at [124, 65] on select "Signature Cleaning - Studio Signature Cleaning - 1 Bed 1 Bath Signature Cleanin…" at bounding box center [120, 64] width 87 height 11
select select "304"
click at [77, 59] on select "Signature Cleaning - Studio Signature Cleaning - 1 Bed 1 Bath Signature Cleanin…" at bounding box center [120, 64] width 87 height 11
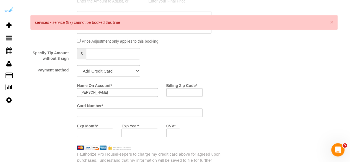
scroll to position [525, 0]
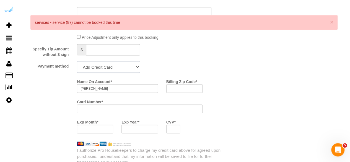
click at [115, 64] on select "Add Credit Card Cash Check Paypal" at bounding box center [108, 66] width 63 height 11
select select "string:check"
click at [77, 61] on select "Add Credit Card Cash Check Paypal" at bounding box center [108, 66] width 63 height 11
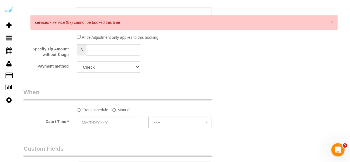
click at [121, 110] on label "Manual" at bounding box center [121, 108] width 18 height 7
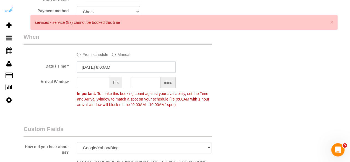
click at [125, 69] on input "09/17/2025 8:00AM" at bounding box center [126, 66] width 99 height 11
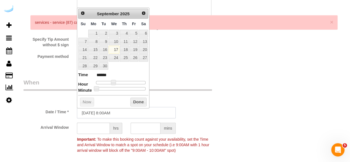
scroll to position [497, 0]
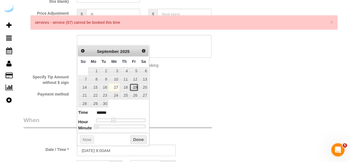
click at [136, 85] on link "19" at bounding box center [133, 86] width 9 height 7
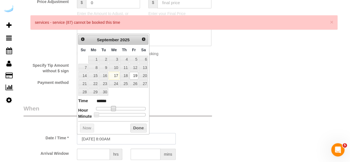
scroll to position [525, 0]
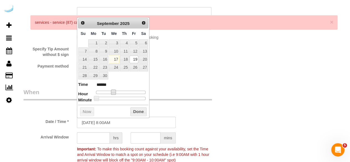
type input "09/19/2025 9:00AM"
type input "******"
type input "09/19/2025 10:00AM"
type input "*******"
type input "09/19/2025 11:00AM"
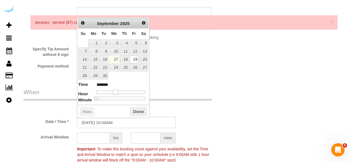
type input "*******"
type input "09/19/2025 10:00AM"
type input "*******"
drag, startPoint x: 114, startPoint y: 90, endPoint x: 116, endPoint y: 120, distance: 29.9
click at [119, 93] on span at bounding box center [117, 92] width 5 height 5
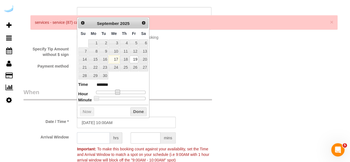
click at [99, 133] on input "text" at bounding box center [93, 137] width 33 height 11
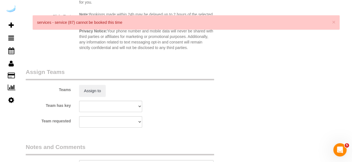
scroll to position [801, 0]
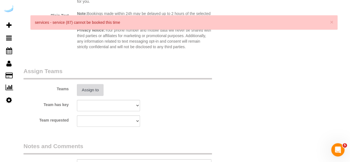
type input "3"
click at [97, 88] on button "Assign to" at bounding box center [90, 90] width 27 height 12
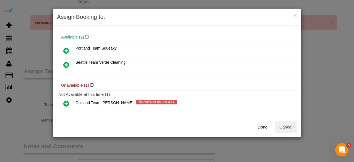
scroll to position [25, 0]
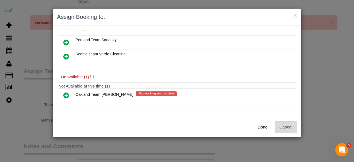
click at [290, 130] on button "Cancel" at bounding box center [285, 127] width 22 height 12
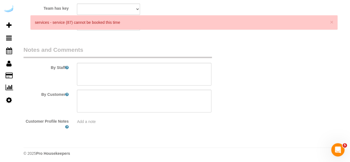
scroll to position [899, 0]
click at [169, 79] on textarea at bounding box center [144, 73] width 134 height 23
click at [175, 69] on textarea at bounding box center [144, 73] width 134 height 23
paste textarea "Permanent Notes:No notes from this customer.Today's Notes:No notes from this se…"
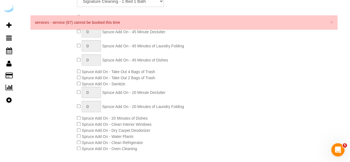
scroll to position [125, 0]
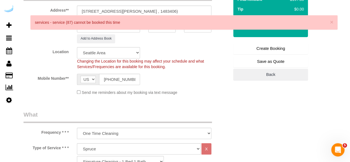
type textarea "Recurrency: One time service Permanent Notes:No notes from this customer.Today'…"
click at [269, 49] on link "Create Booking" at bounding box center [270, 49] width 75 height 12
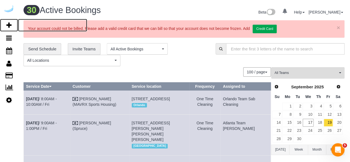
drag, startPoint x: 6, startPoint y: 23, endPoint x: 22, endPoint y: 9, distance: 21.0
click at [6, 23] on icon at bounding box center [8, 25] width 5 height 7
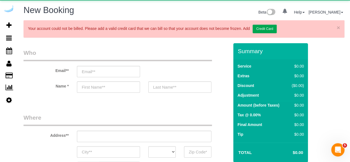
select select "object:8264"
select select "4"
select select "number:9"
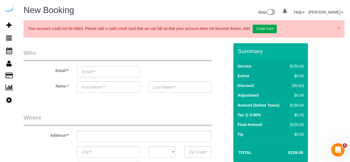
click at [103, 74] on input "email" at bounding box center [108, 71] width 63 height 11
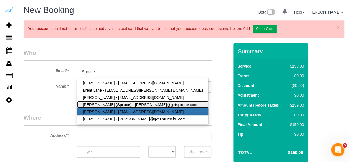
click at [123, 107] on link "Brandie Louck ( Spruce ) - brandie@get spruce .com" at bounding box center [142, 104] width 131 height 7
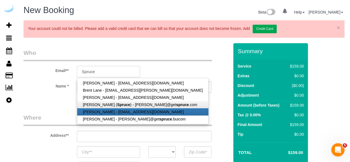
type input "[PERSON_NAME][EMAIL_ADDRESS][DOMAIN_NAME]"
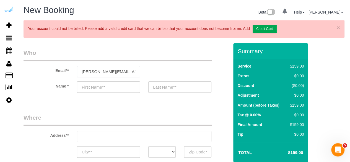
type input "[PERSON_NAME]"
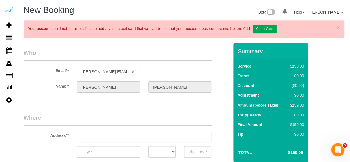
click at [156, 137] on input "text" at bounding box center [144, 135] width 134 height 11
type input "3816 S Lamar Blvd"
type input "Austin"
select select "[GEOGRAPHIC_DATA]"
type input "78704"
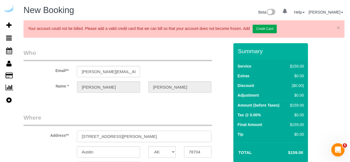
paste input "Domicile Suites at Harbor Steps, 1221 1st Ave, Seattle, WA 98101"
type input "Domicile Suites at Harbor Steps, 1221 1st Ave, Seattle, WA 98101"
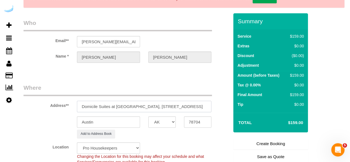
scroll to position [55, 0]
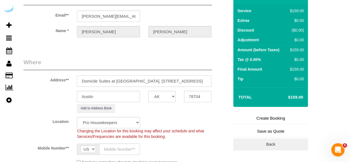
click at [160, 77] on input "Domicile Suites at Harbor Steps, 1221 1st Ave, Seattle, WA 98101" at bounding box center [144, 80] width 134 height 11
select select "9"
paste input "text"
select select "object:8308"
drag, startPoint x: 191, startPoint y: 80, endPoint x: 237, endPoint y: 83, distance: 45.7
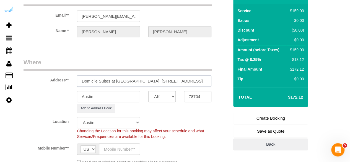
type input "Domicile Suites at Harbor Steps, 1221 1st Ave, Seattle, WA 98101"
click at [205, 97] on input "78704" at bounding box center [197, 96] width 27 height 11
paste input "98101"
type input "98101"
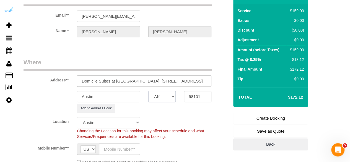
click at [160, 96] on select "AK AL AR AZ CA CO CT DC DE FL GA HI IA ID IL IN KS KY LA MA MD ME MI MN MO MS M…" at bounding box center [161, 96] width 27 height 11
select select "WA"
click at [128, 100] on input "Austin" at bounding box center [108, 96] width 63 height 11
select select "11"
select select "object:8350"
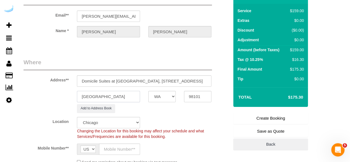
type input "Seattle"
drag, startPoint x: 169, startPoint y: 80, endPoint x: 237, endPoint y: 82, distance: 67.7
paste input "Katherine Dodge"
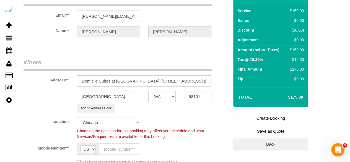
click at [186, 78] on input "Domicile Suites at Harbor Steps, 1221 1st Ave, Building 1221, Unit 2201 (Kather…" at bounding box center [144, 80] width 134 height 11
paste input "Harbor Steps"
paste input "1480847"
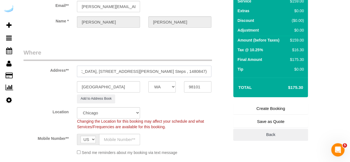
scroll to position [138, 0]
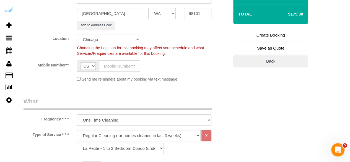
type input "Domicile Suites at Harbor Steps, 1221 1st Ave, Building 1221, Unit 2201 (Kather…"
click at [125, 41] on select "Pro Housekeepers Atlanta Austin Boston Chicago Cincinnati Clearwater Denver Ft …" at bounding box center [108, 39] width 63 height 11
click at [77, 34] on select "Pro Housekeepers Atlanta Austin Boston Chicago Cincinnati Clearwater Denver Ft …" at bounding box center [108, 39] width 63 height 11
select select "11"
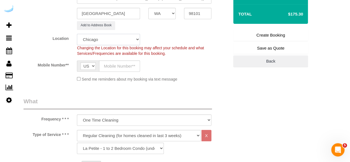
click at [125, 41] on select "Pro Housekeepers Atlanta Austin Boston Chicago Cincinnati Clearwater Denver Ft …" at bounding box center [108, 39] width 63 height 11
select select "object:8381"
select select "87"
select select "4"
click at [77, 34] on select "Pro Housekeepers Atlanta Austin Boston Chicago Cincinnati Clearwater Denver Ft …" at bounding box center [108, 39] width 63 height 11
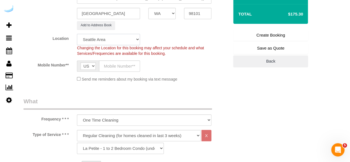
select select "object:8623"
select select "228"
click at [120, 64] on input "text" at bounding box center [119, 65] width 41 height 11
type input "[PHONE_NUMBER]"
type input "Brandie Louck"
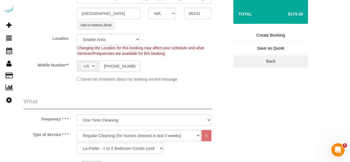
type input "[PHONE_NUMBER]"
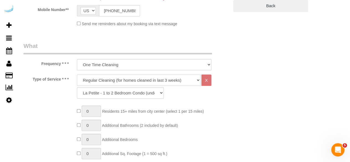
click at [129, 80] on select "Deep Cleaning (for homes that have not been cleaned in 3+ weeks) Spruce Regular…" at bounding box center [139, 79] width 124 height 11
select select "282"
click at [77, 74] on select "Deep Cleaning (for homes that have not been cleaned in 3+ weeks) Spruce Regular…" at bounding box center [139, 79] width 124 height 11
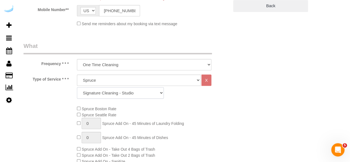
click at [154, 91] on select "Signature Cleaning - Studio Signature Cleaning - 1 Bed 1 Bath Signature Cleanin…" at bounding box center [120, 92] width 87 height 11
select select "305"
click at [77, 87] on select "Signature Cleaning - Studio Signature Cleaning - 1 Bed 1 Bath Signature Cleanin…" at bounding box center [120, 92] width 87 height 11
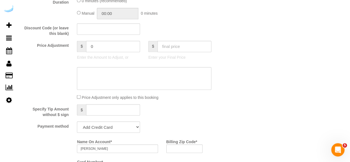
scroll to position [497, 0]
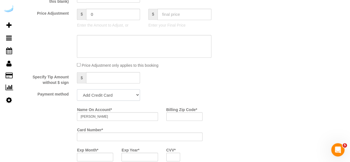
click at [114, 95] on select "Add Credit Card Cash Check Paypal" at bounding box center [108, 94] width 63 height 11
select select "string:check"
click at [77, 89] on select "Add Credit Card Cash Check Paypal" at bounding box center [108, 94] width 63 height 11
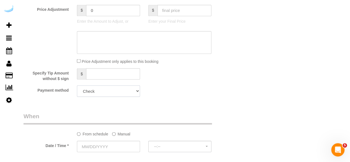
scroll to position [553, 0]
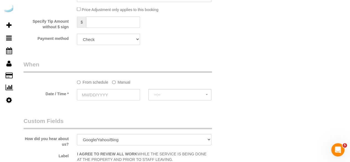
click at [123, 78] on label "Manual" at bounding box center [121, 80] width 18 height 7
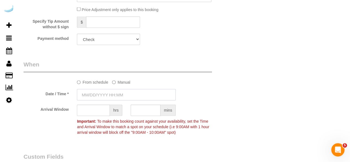
click at [117, 94] on input "text" at bounding box center [126, 94] width 99 height 11
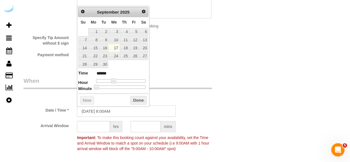
scroll to position [525, 0]
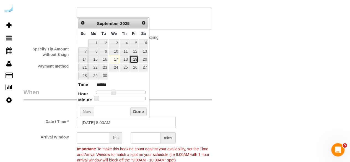
click at [135, 60] on link "19" at bounding box center [133, 59] width 9 height 7
type input "09/19/2025 9:00AM"
type input "******"
click at [115, 92] on span at bounding box center [115, 92] width 5 height 5
click at [91, 136] on input "text" at bounding box center [93, 137] width 33 height 11
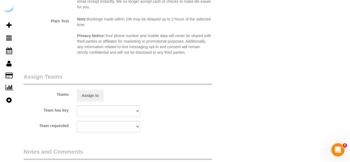
scroll to position [857, 0]
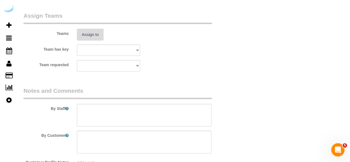
type input "4"
click at [96, 37] on button "Assign to" at bounding box center [90, 35] width 27 height 12
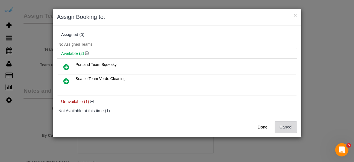
click at [280, 125] on button "Cancel" at bounding box center [285, 127] width 22 height 12
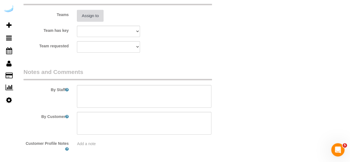
scroll to position [884, 0]
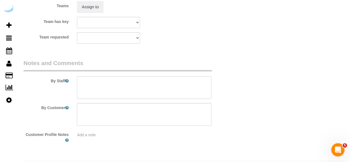
drag, startPoint x: 164, startPoint y: 89, endPoint x: 161, endPoint y: 17, distance: 71.3
click at [164, 87] on textarea at bounding box center [144, 87] width 134 height 23
click at [172, 83] on textarea at bounding box center [144, 87] width 134 height 23
paste textarea "Permanent Notes:No notes from this customer.Today's Notes:No notes from this se…"
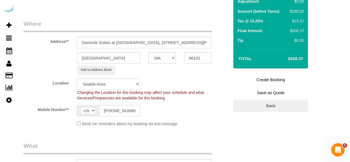
scroll to position [55, 0]
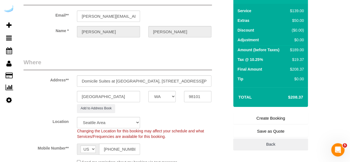
type textarea "Recurrency: Every 2 weeks Permanent Notes:No notes from this customer.Today's N…"
click at [253, 116] on link "Create Booking" at bounding box center [270, 118] width 75 height 12
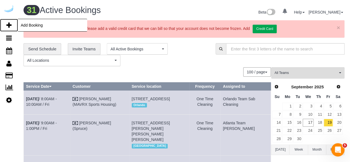
click at [8, 23] on icon at bounding box center [8, 25] width 5 height 7
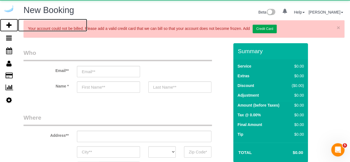
select select "number:9"
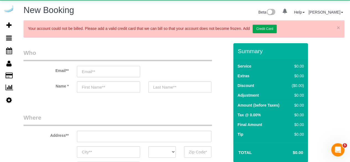
click at [113, 67] on input "email" at bounding box center [108, 71] width 63 height 11
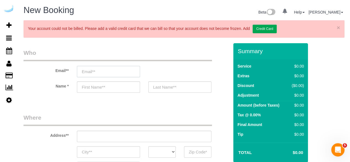
type input "S"
select select "object:10094"
select select "4"
type input "Spruce"
select select "object:10552"
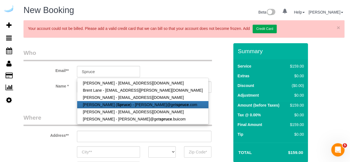
click at [138, 103] on link "Brandie Louck ( Spruce ) - brandie@get spruce .com" at bounding box center [142, 104] width 131 height 7
type input "[PERSON_NAME][EMAIL_ADDRESS][DOMAIN_NAME]"
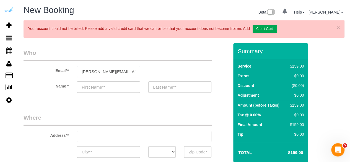
type input "[PERSON_NAME]"
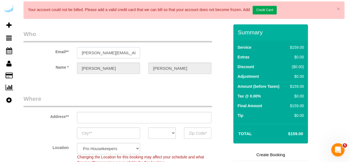
scroll to position [28, 0]
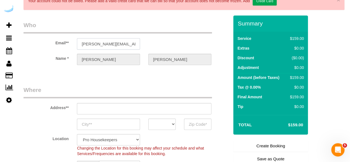
type input "3816 S Lamar Blvd"
type input "Austin"
select select "[GEOGRAPHIC_DATA]"
type input "78704"
click at [130, 109] on input "3816 S Lamar Blvd" at bounding box center [144, 108] width 134 height 11
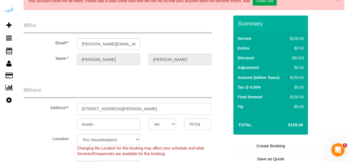
select select "9"
select select "object:10591"
paste input "Alexan 100, 100 Denny Wy, Seattle, WA 98109"
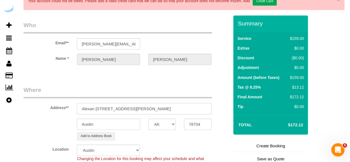
drag, startPoint x: 157, startPoint y: 108, endPoint x: 176, endPoint y: 107, distance: 18.2
click at [176, 107] on input "Alexan 100, 100 Denny Wy, Seattle, WA 98109" at bounding box center [144, 108] width 134 height 11
drag, startPoint x: 156, startPoint y: 107, endPoint x: 180, endPoint y: 109, distance: 24.1
click at [180, 109] on input "Alexan 100, 100 Denny Wy, Seattle, WA 98109" at bounding box center [144, 108] width 134 height 11
type input "Alexan 100, 100 Denny Wy, Seattle, WA 98109"
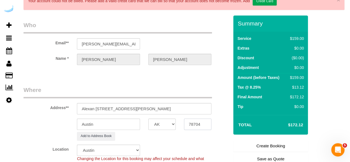
click at [190, 121] on input "78704" at bounding box center [197, 123] width 27 height 11
paste input "98109"
type input "98109"
click at [166, 125] on select "AK AL AR AZ CA CO CT DC DE FL GA HI IA ID IL IN KS KY LA MA MD ME MI MN MO MS M…" at bounding box center [161, 123] width 27 height 11
select select "WA"
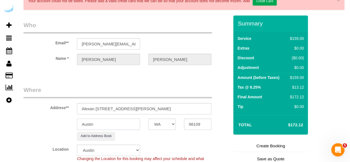
click at [126, 124] on input "Austin" at bounding box center [108, 123] width 63 height 11
type input "D"
select select "11"
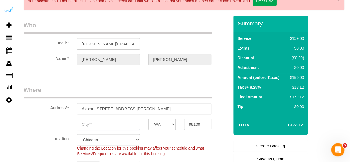
select select "object:10638"
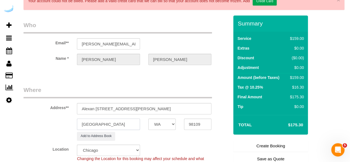
type input "Seattle"
drag, startPoint x: 133, startPoint y: 107, endPoint x: 216, endPoint y: 108, distance: 82.6
click at [216, 108] on div "Address** Alexan 100, 100 Denny Wy, Seattle, WA 98109" at bounding box center [126, 100] width 214 height 28
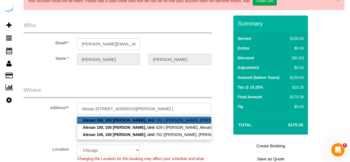
paste input "Neel Gupta"
paste input "Alexan 100"
paste input "1430234"
type input "Alexan 100, 100 Denny Wy, Unit 702 ( Neel Gupta, Alexan 100 , 1430234)"
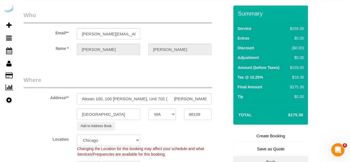
scroll to position [83, 0]
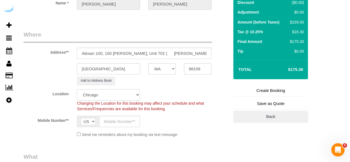
click at [118, 90] on select "Pro Housekeepers Atlanta Austin Boston Chicago Cincinnati Clearwater Denver Ft …" at bounding box center [108, 94] width 63 height 11
select select "4"
click at [77, 89] on select "Pro Housekeepers Atlanta Austin Boston Chicago Cincinnati Clearwater Denver Ft …" at bounding box center [108, 94] width 63 height 11
select select "object:10676"
select select "228"
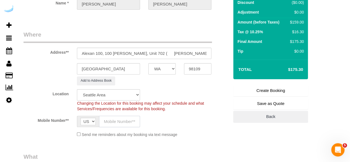
click at [128, 118] on input "text" at bounding box center [119, 120] width 41 height 11
type input "[PHONE_NUMBER]"
type input "Brandie Louck"
type input "[PHONE_NUMBER]"
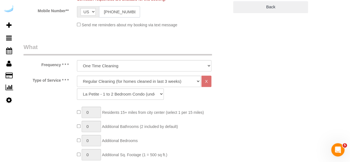
scroll to position [193, 0]
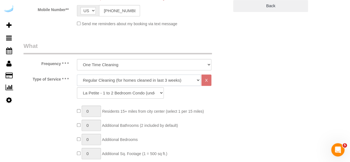
click at [128, 82] on select "Deep Cleaning (for homes that have not been cleaned in 3+ weeks) Spruce Regular…" at bounding box center [139, 79] width 124 height 11
select select "282"
click at [77, 74] on select "Deep Cleaning (for homes that have not been cleaned in 3+ weeks) Spruce Regular…" at bounding box center [139, 79] width 124 height 11
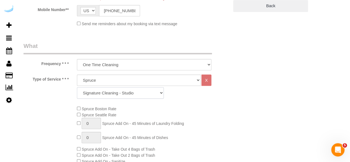
drag, startPoint x: 135, startPoint y: 95, endPoint x: 135, endPoint y: 89, distance: 6.1
click at [135, 95] on select "Signature Cleaning - Studio Signature Cleaning - 1 Bed 1 Bath Signature Cleanin…" at bounding box center [120, 92] width 87 height 11
select select "309"
click at [77, 87] on select "Signature Cleaning - Studio Signature Cleaning - 1 Bed 1 Bath Signature Cleanin…" at bounding box center [120, 92] width 87 height 11
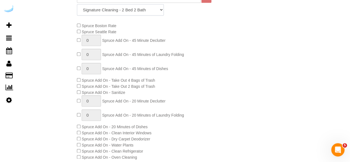
scroll to position [304, 0]
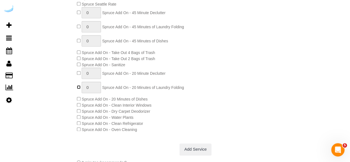
type input "1"
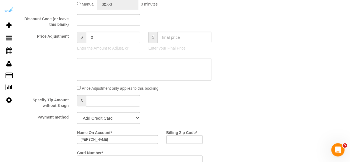
scroll to position [497, 0]
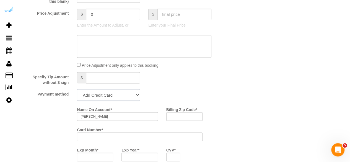
click at [103, 92] on select "Add Credit Card Cash Check Paypal" at bounding box center [108, 94] width 63 height 11
select select "string:check"
click at [77, 89] on select "Add Credit Card Cash Check Paypal" at bounding box center [108, 94] width 63 height 11
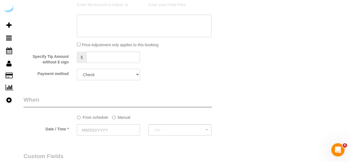
scroll to position [553, 0]
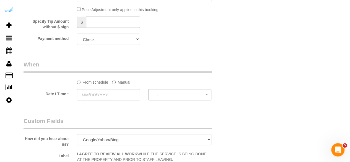
click at [125, 83] on label "Manual" at bounding box center [121, 80] width 18 height 7
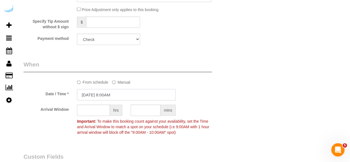
click at [118, 92] on input "09/17/2025 8:00AM" at bounding box center [126, 94] width 99 height 11
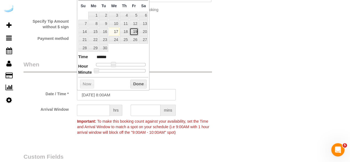
click at [136, 28] on link "19" at bounding box center [133, 31] width 9 height 7
type input "09/19/2025 9:00AM"
type input "******"
click at [117, 64] on span at bounding box center [115, 64] width 5 height 5
click at [98, 112] on input "text" at bounding box center [93, 109] width 33 height 11
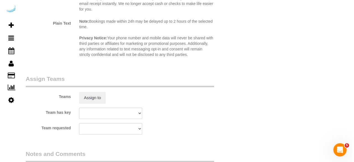
scroll to position [829, 0]
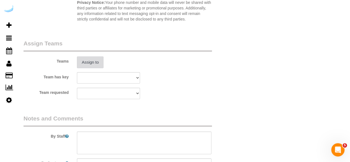
type input "4"
click at [94, 64] on button "Assign to" at bounding box center [90, 62] width 27 height 12
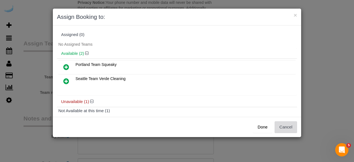
click at [289, 125] on button "Cancel" at bounding box center [285, 127] width 22 height 12
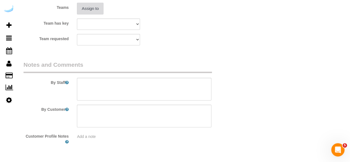
scroll to position [899, 0]
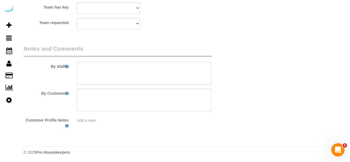
drag, startPoint x: 160, startPoint y: 74, endPoint x: 157, endPoint y: 65, distance: 8.7
click at [160, 73] on textarea at bounding box center [144, 73] width 134 height 23
click at [157, 73] on textarea at bounding box center [144, 73] width 134 height 23
paste textarea "Permanent Notes:No notes from this customer.Today's Notes:No notes from this se…"
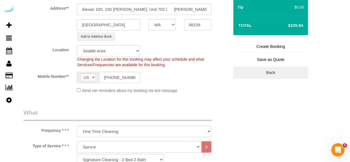
scroll to position [97, 0]
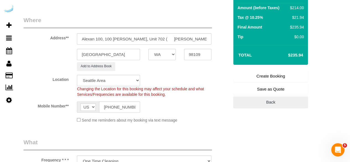
type textarea "Recurrency: Every 2 weeks Permanent Notes:No notes from this customer.Today's N…"
click at [277, 75] on link "Create Booking" at bounding box center [270, 76] width 75 height 12
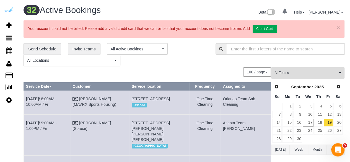
click at [294, 76] on button "All Teams" at bounding box center [307, 72] width 73 height 11
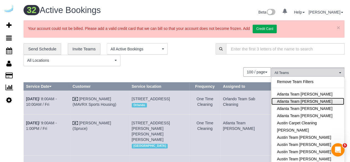
click at [321, 98] on link "Atlanta Team [PERSON_NAME]" at bounding box center [307, 101] width 73 height 7
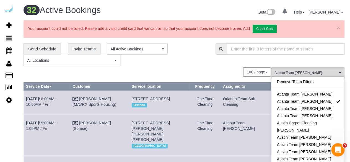
click at [217, 56] on div "**********" at bounding box center [183, 54] width 329 height 23
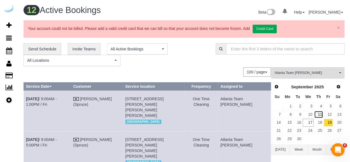
click at [320, 114] on link "11" at bounding box center [318, 114] width 9 height 7
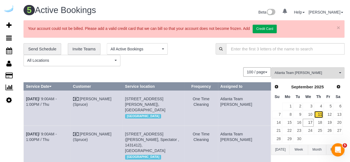
click at [320, 114] on link "11" at bounding box center [318, 114] width 9 height 7
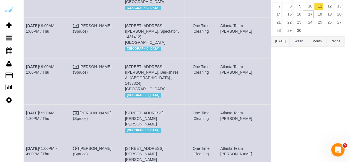
scroll to position [111, 0]
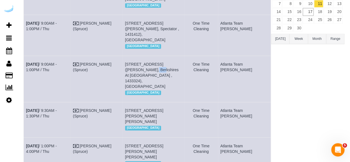
drag, startPoint x: 143, startPoint y: 69, endPoint x: 134, endPoint y: 72, distance: 9.1
click at [134, 72] on td "3200 Spring Hill Pkwy Se, Unit 2212 (Stephanie Roberts, Berkshires At Vinings ,…" at bounding box center [153, 79] width 62 height 46
copy span "2212"
drag, startPoint x: 249, startPoint y: 71, endPoint x: 26, endPoint y: 65, distance: 222.5
click at [26, 65] on tr "Sep 11th / 9:00AM - 1:00PM / Thu Brandie Louck (Spruce) 3200 Spring Hill Pkwy S…" at bounding box center [147, 79] width 247 height 46
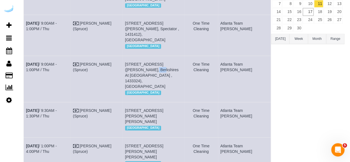
copy tr "Sep 11th / 9:00AM - 1:00PM / Thu Brandie Louck (Spruce) 3200 Spring Hill Pkwy S…"
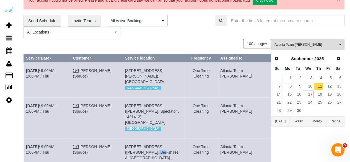
scroll to position [28, 0]
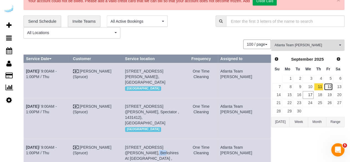
click at [329, 84] on link "12" at bounding box center [327, 86] width 9 height 7
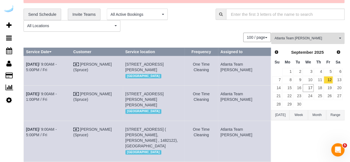
scroll to position [19, 0]
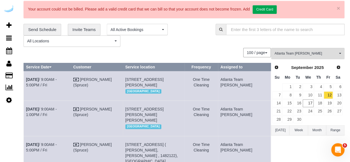
drag, startPoint x: 150, startPoint y: 125, endPoint x: 136, endPoint y: 111, distance: 19.7
click at [141, 127] on td "770 Juniper St Ne, Building 2307, Unit 2307 (Sarah Anderson, The Hadley, 143360…" at bounding box center [153, 118] width 61 height 35
copy span "2307"
drag, startPoint x: 134, startPoint y: 120, endPoint x: 27, endPoint y: 117, distance: 106.7
click at [27, 117] on tr "Sep 12th / 9:00AM - 1:00PM / Fri Brandie Louck (Spruce) 770 Juniper St Ne, Buil…" at bounding box center [147, 118] width 247 height 35
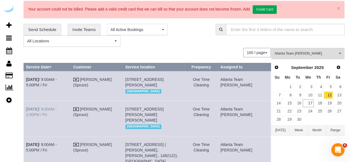
copy tr "Sep 12th / 9:00AM - 1:00PM / Fri Brandie Louck (Spruce) 770 Juniper St Ne, Buil…"
click at [190, 56] on div "100 / page 10 / page 20 / page 30 / page 40 / page 50 / page 100 / page" at bounding box center [146, 52] width 247 height 9
click at [320, 95] on link "11" at bounding box center [318, 94] width 9 height 7
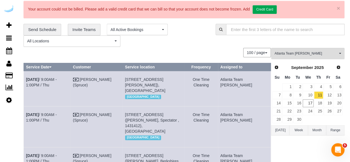
click at [47, 80] on td "Sep 11th / 9:00AM - 1:00PM / Thu" at bounding box center [47, 88] width 47 height 35
click at [48, 78] on link "Sep 11th / 9:00AM - 1:00PM / Thu" at bounding box center [41, 82] width 31 height 10
click at [54, 119] on link "Sep 11th / 9:00AM - 1:00PM / Thu" at bounding box center [41, 117] width 31 height 10
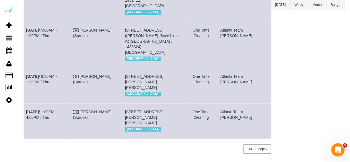
click at [47, 68] on td "Sep 11th / 9:30AM - 1:30PM / Thu" at bounding box center [47, 85] width 47 height 35
click at [49, 74] on link "Sep 11th / 9:30AM - 1:30PM / Thu" at bounding box center [41, 79] width 31 height 10
click at [57, 74] on link "Sep 11th / 9:30AM - 1:30PM / Thu" at bounding box center [41, 79] width 31 height 10
click at [57, 110] on link "Sep 11th / 1:00PM - 4:00PM / Thu" at bounding box center [41, 114] width 31 height 10
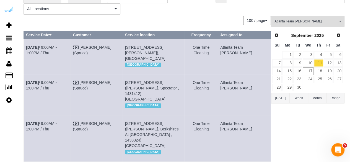
scroll to position [0, 0]
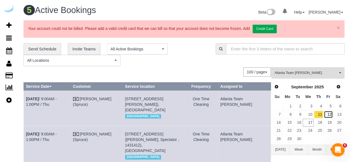
click at [329, 113] on link "12" at bounding box center [327, 114] width 9 height 7
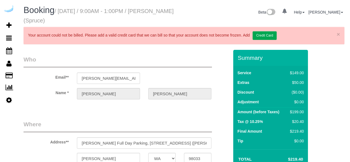
select select "WA"
select select "282"
select select "number:9"
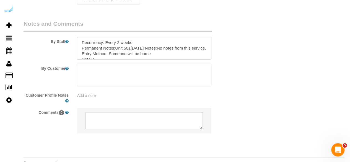
scroll to position [930, 0]
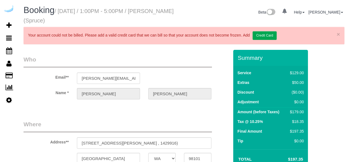
select select "WA"
select select "282"
select select "number:9"
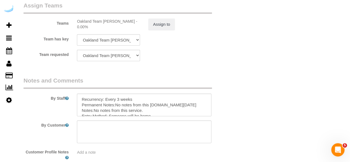
scroll to position [884, 0]
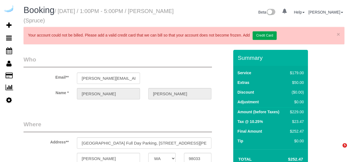
select select "WA"
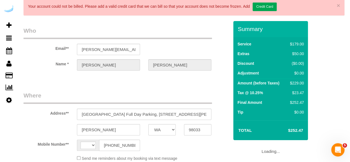
select select "string:[GEOGRAPHIC_DATA]"
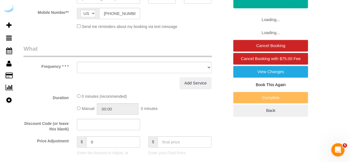
select select "object:613"
select select "number:9"
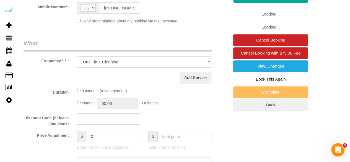
select select "282"
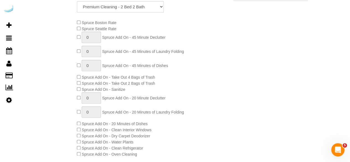
select select "object:780"
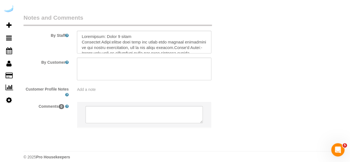
scroll to position [930, 0]
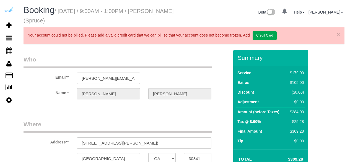
select select "GA"
select select "282"
select select "number:9"
select select "object:792"
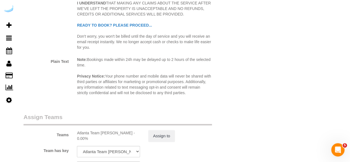
scroll to position [884, 0]
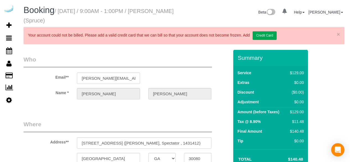
select select "GA"
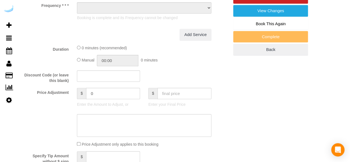
select select "string:[GEOGRAPHIC_DATA]"
select select "object:621"
select select "282"
select select "number:9"
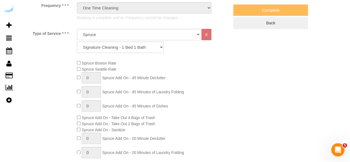
select select "object:795"
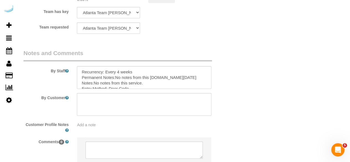
scroll to position [952, 0]
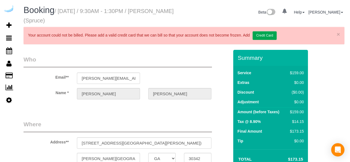
select select "GA"
select select "number:9"
select select "string:[GEOGRAPHIC_DATA]"
select select "object:792"
select select "282"
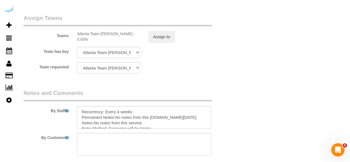
scroll to position [912, 0]
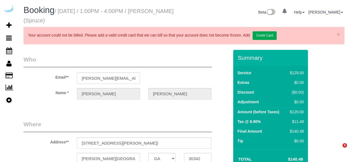
select select "GA"
select select "string:[GEOGRAPHIC_DATA]"
select select "object:662"
select select "number:9"
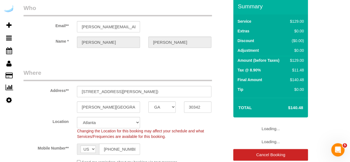
select select "282"
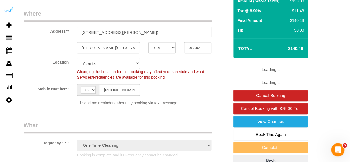
select select "object:792"
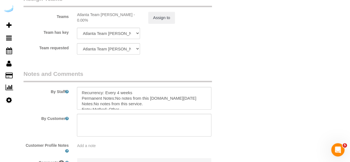
scroll to position [952, 0]
